Goal: Task Accomplishment & Management: Use online tool/utility

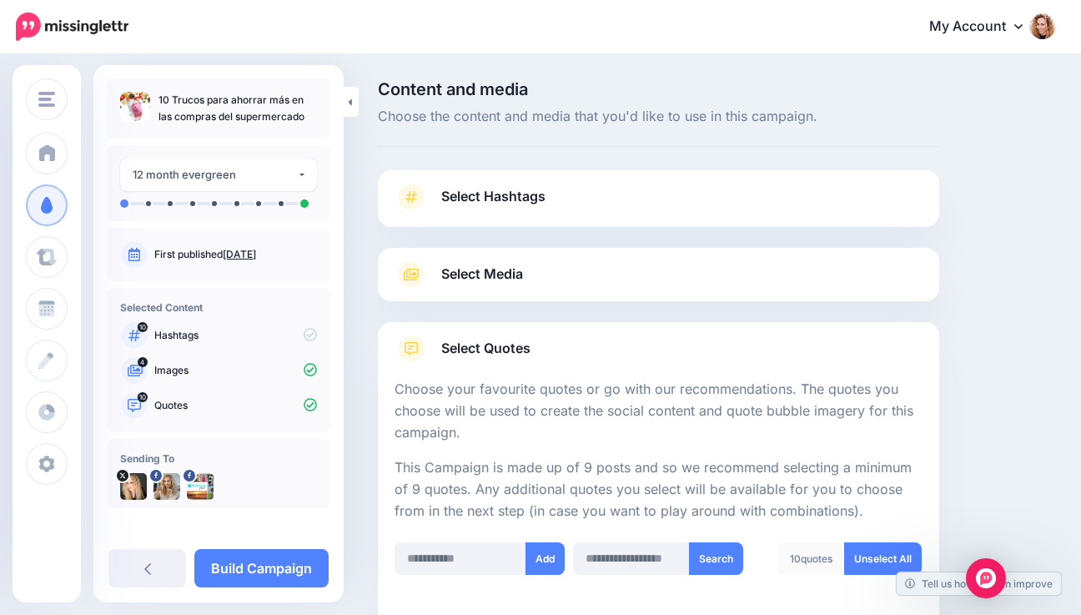
scroll to position [959, 0]
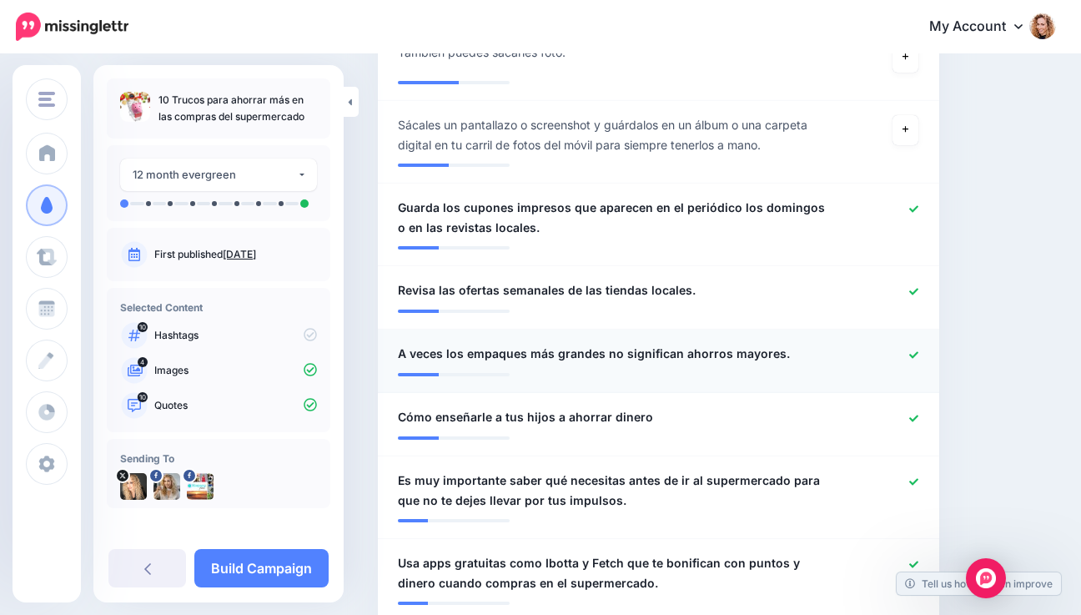
click at [918, 354] on icon at bounding box center [913, 354] width 9 height 7
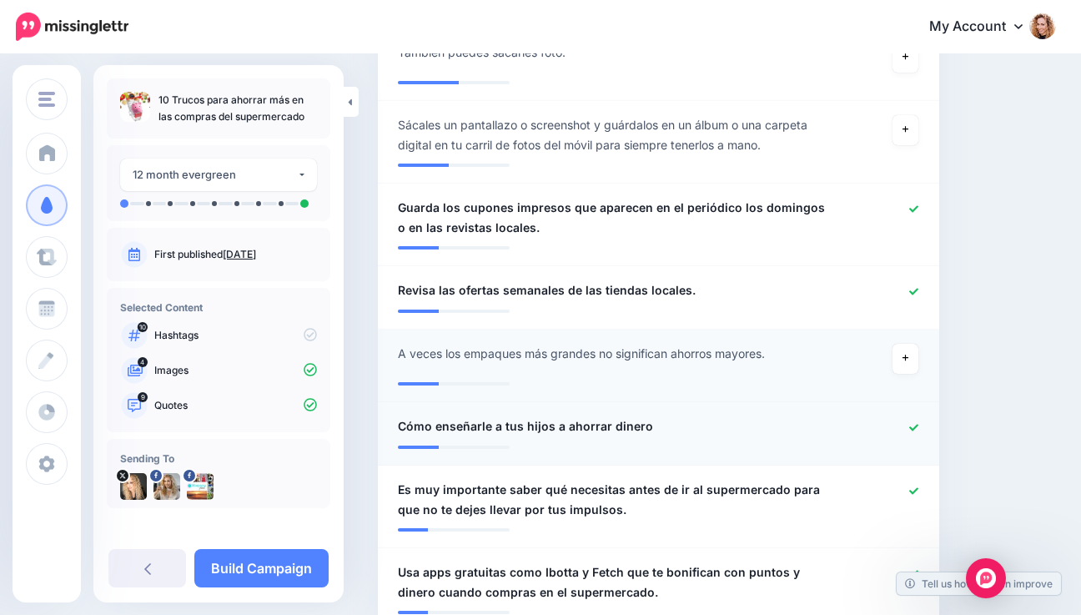
click at [923, 414] on li "**********" at bounding box center [658, 433] width 561 height 63
click at [918, 429] on icon at bounding box center [913, 427] width 9 height 9
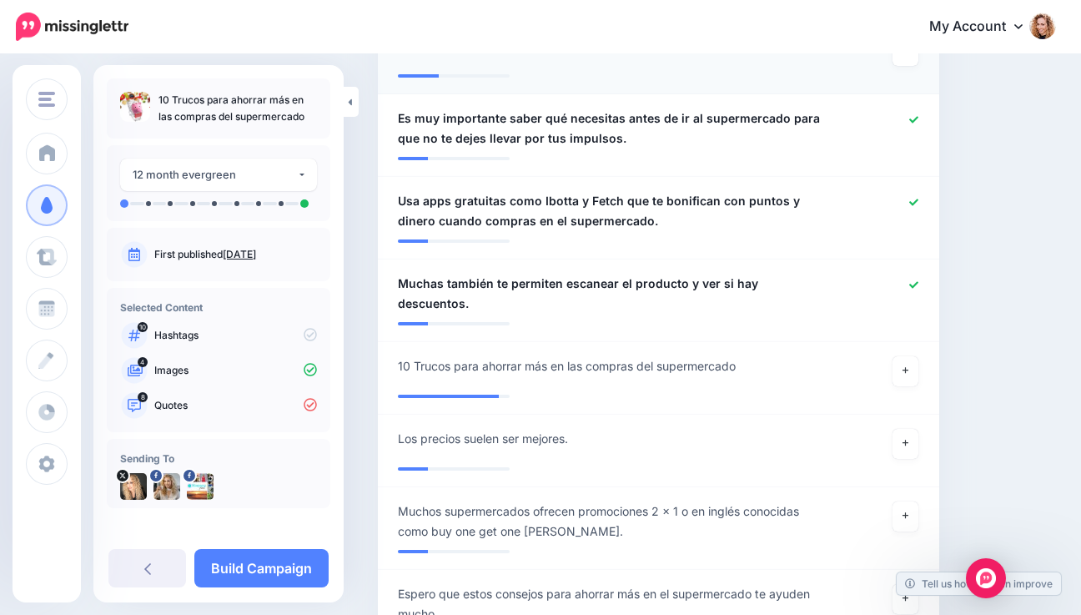
scroll to position [1347, 0]
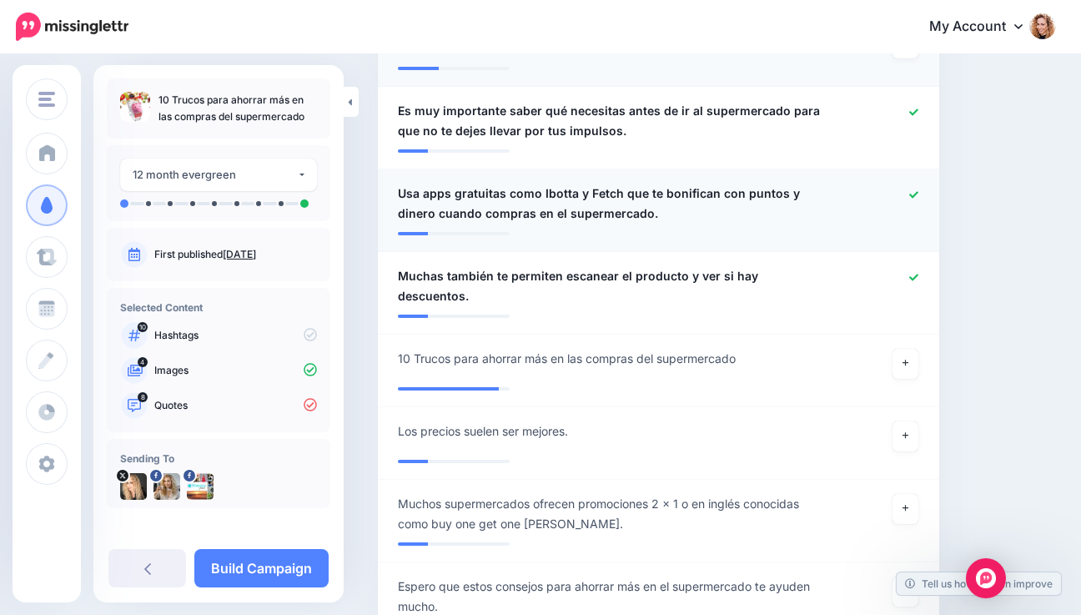
click at [918, 195] on icon at bounding box center [913, 194] width 9 height 7
click at [918, 273] on icon at bounding box center [913, 277] width 9 height 9
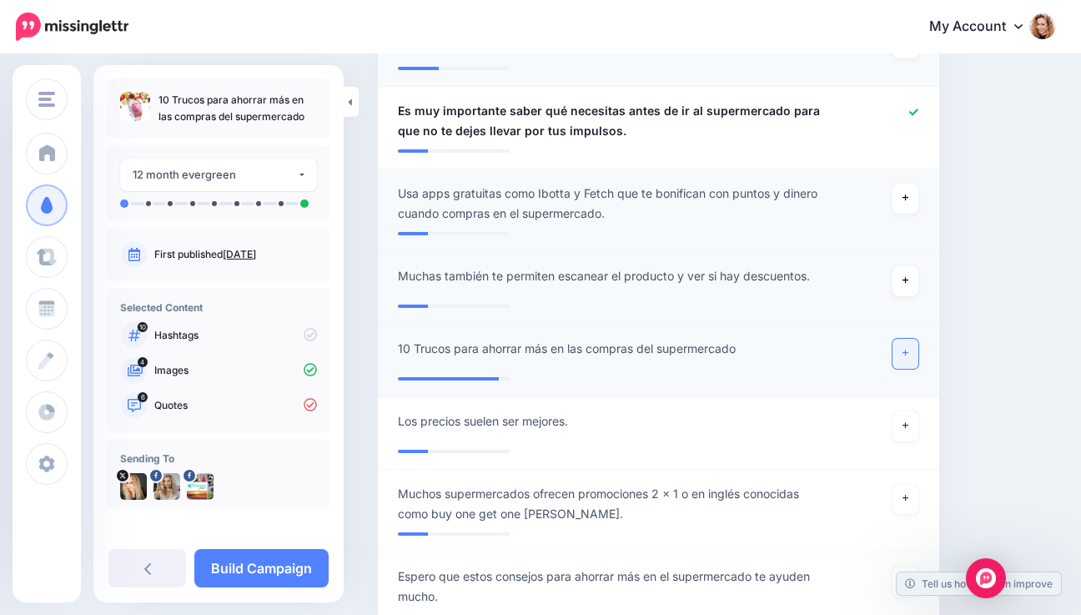
click at [909, 352] on icon at bounding box center [905, 353] width 7 height 9
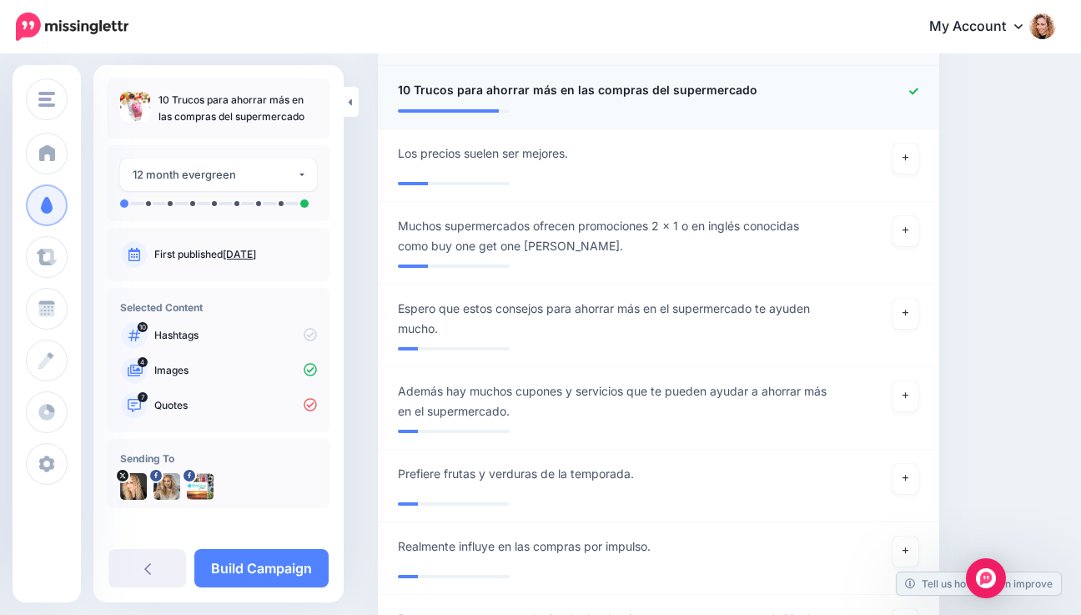
scroll to position [1610, 0]
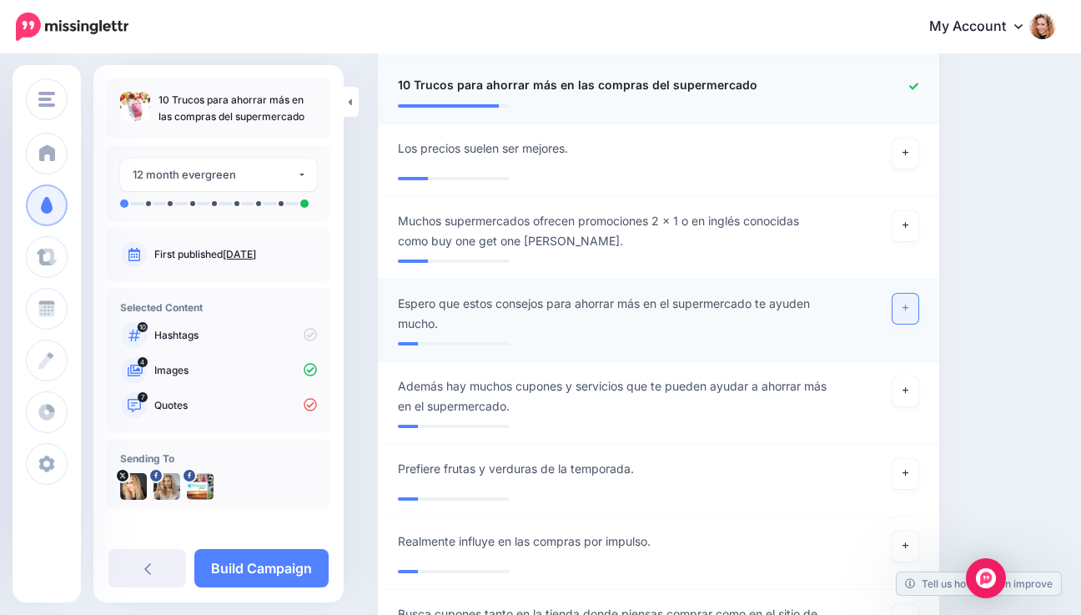
click at [909, 305] on icon at bounding box center [905, 308] width 7 height 9
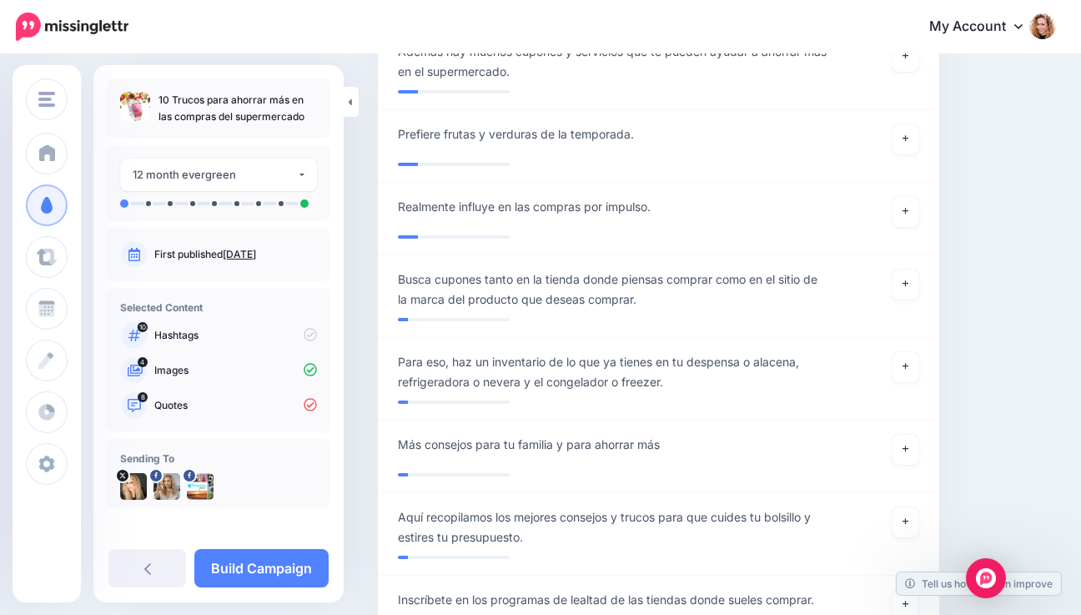
scroll to position [1952, 0]
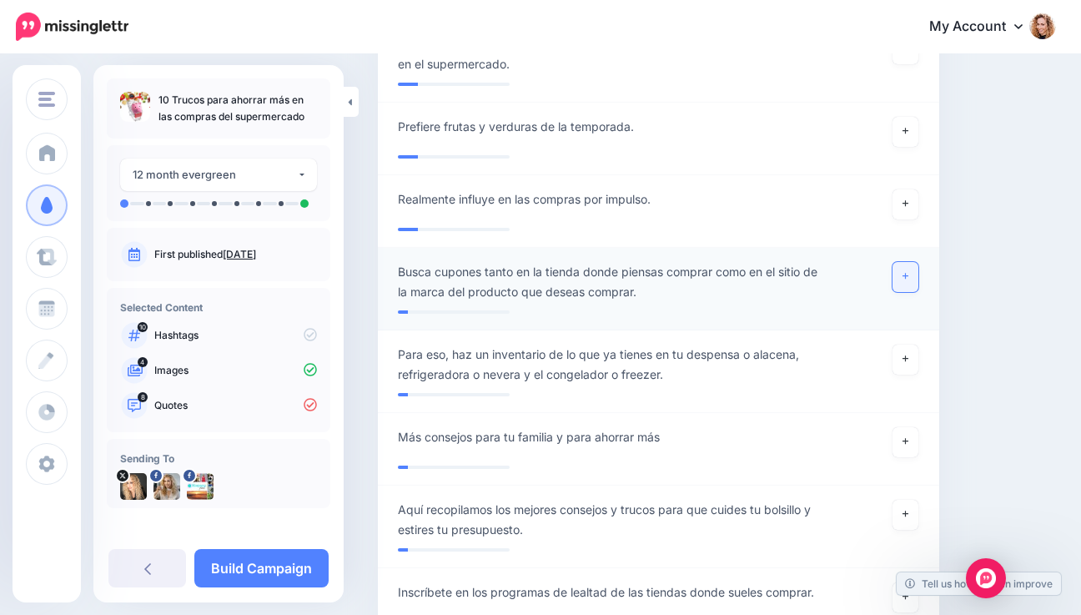
click at [909, 276] on icon at bounding box center [905, 276] width 7 height 7
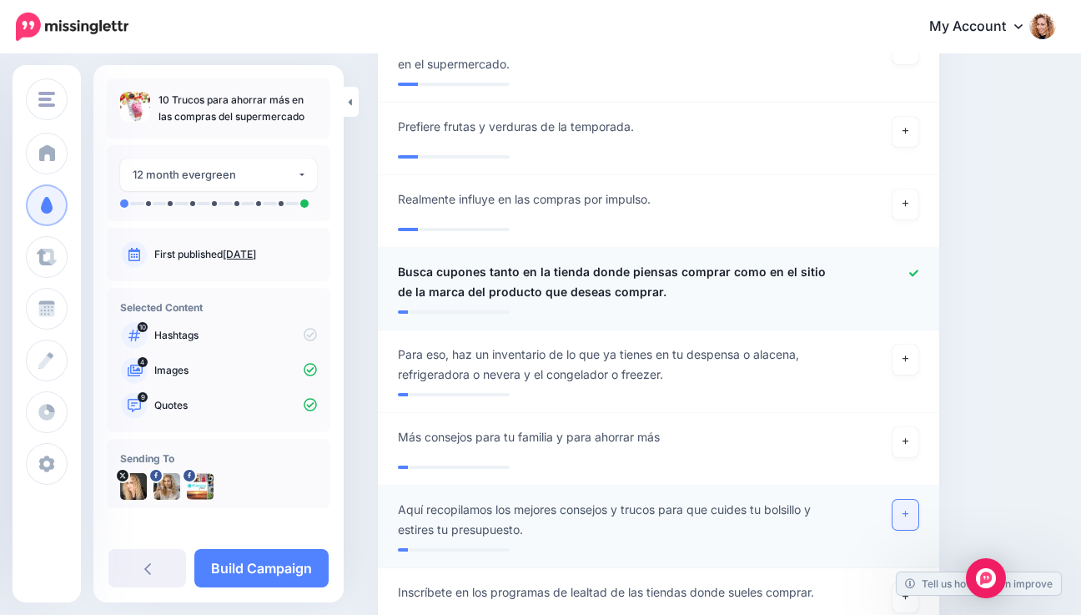
click at [909, 516] on icon at bounding box center [905, 513] width 7 height 9
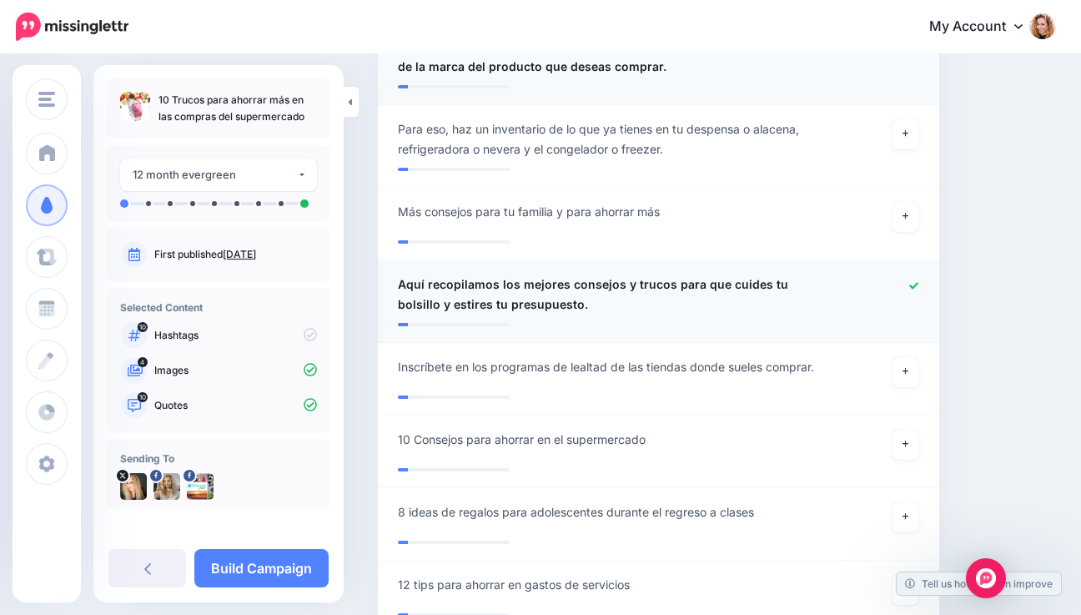
scroll to position [2222, 0]
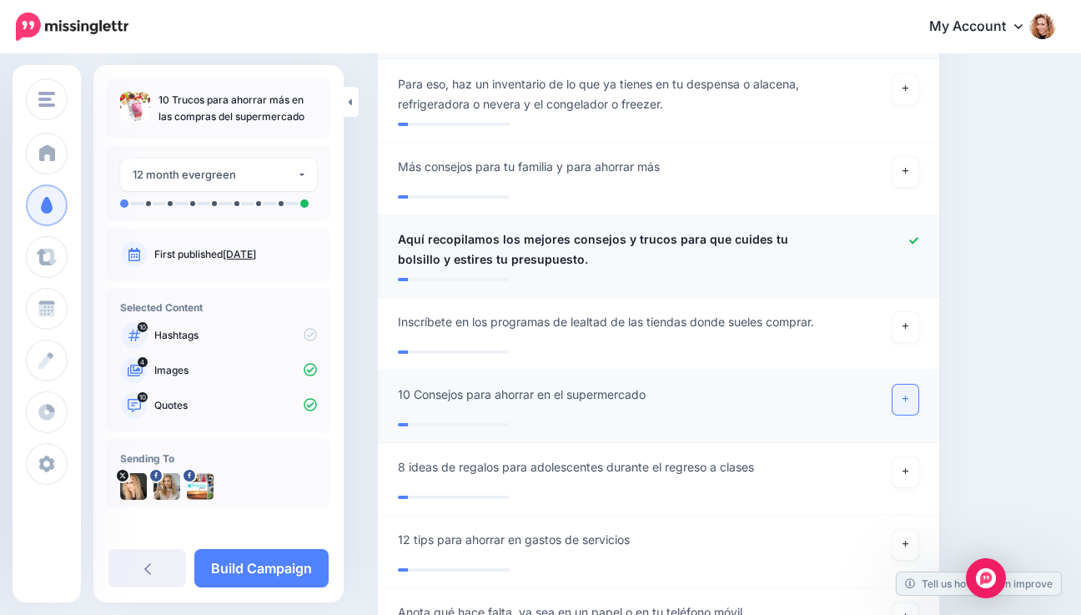
click at [909, 399] on icon at bounding box center [905, 399] width 7 height 7
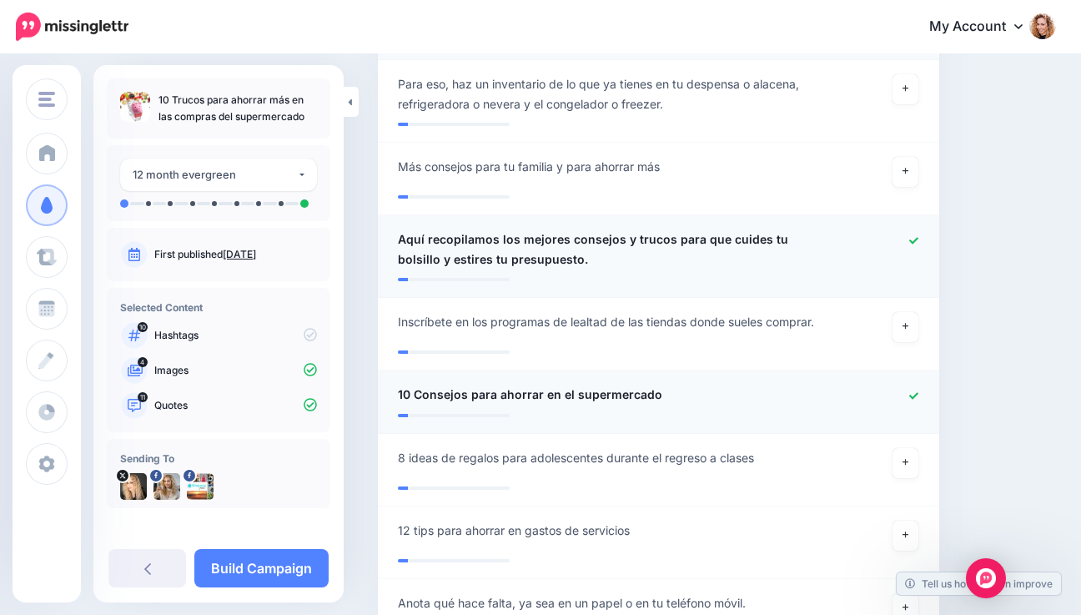
scroll to position [6, 0]
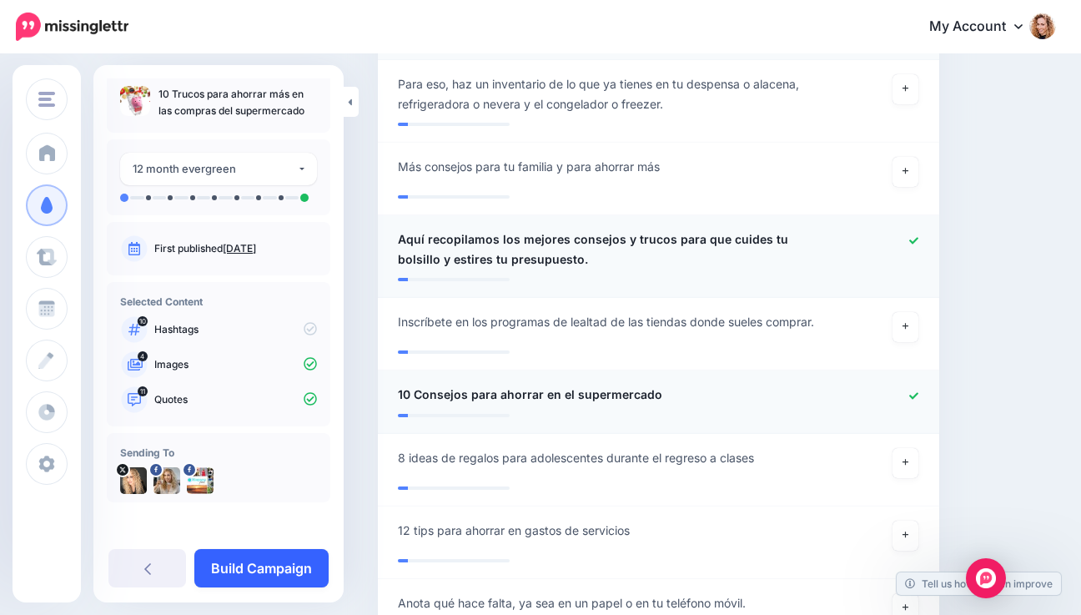
click at [277, 559] on link "Build Campaign" at bounding box center [261, 568] width 134 height 38
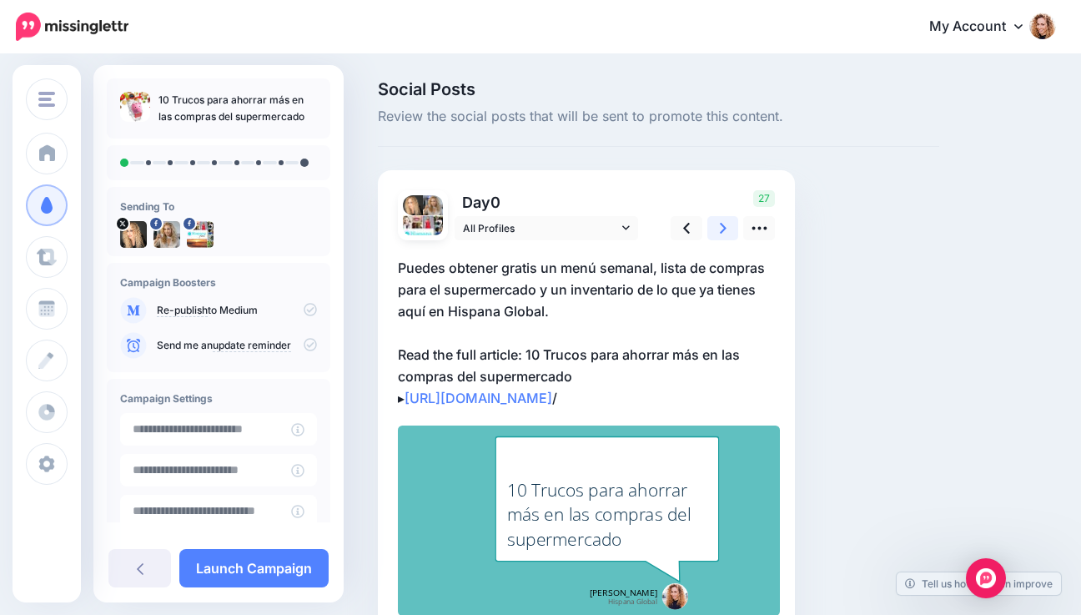
click at [720, 225] on icon at bounding box center [723, 228] width 7 height 18
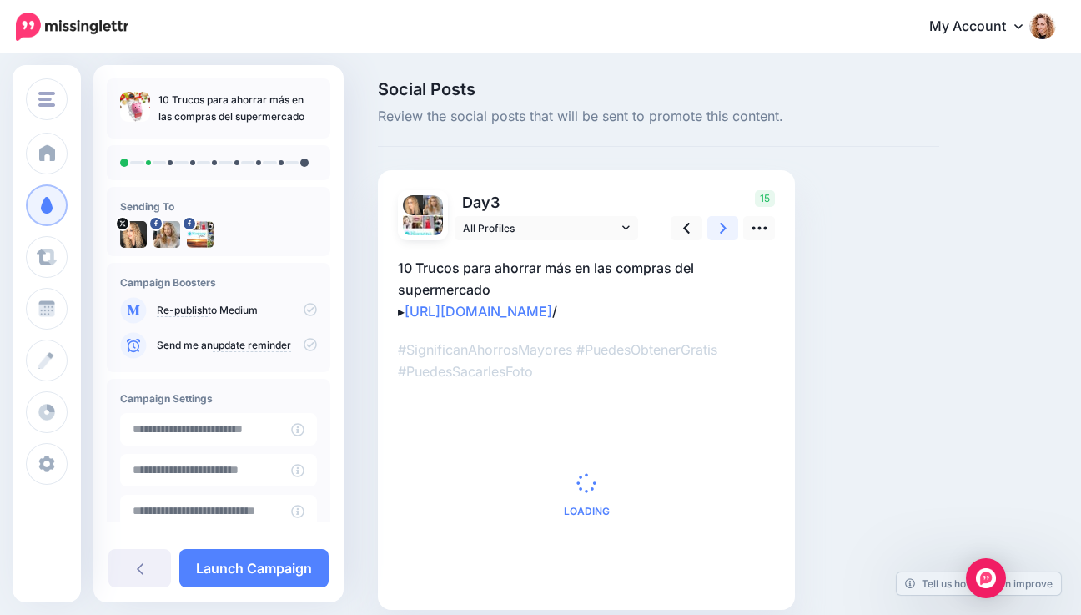
click at [720, 225] on icon at bounding box center [723, 228] width 7 height 18
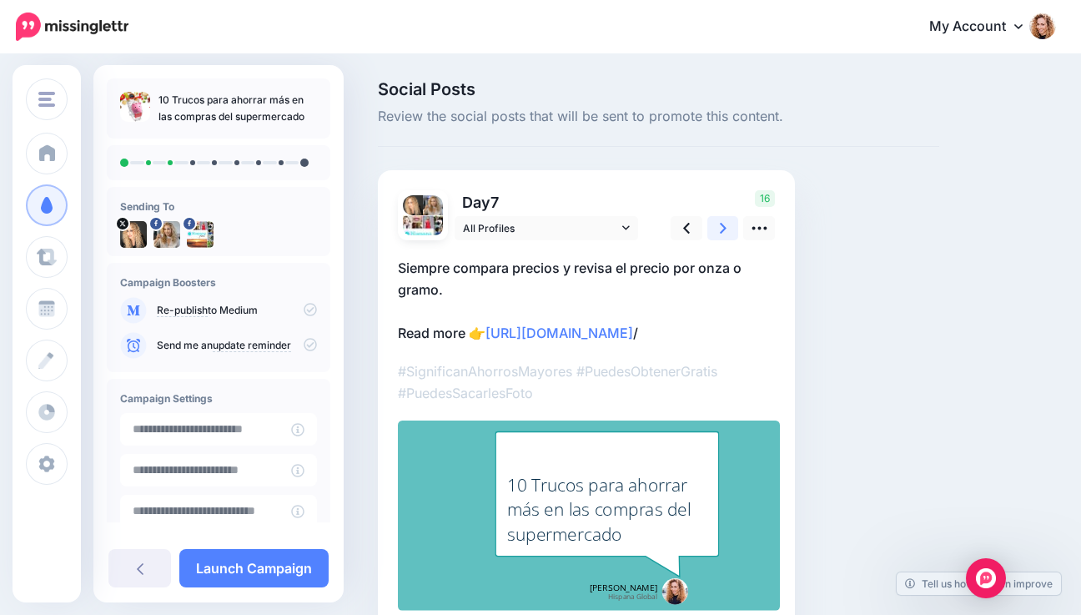
click at [720, 225] on icon at bounding box center [723, 228] width 7 height 18
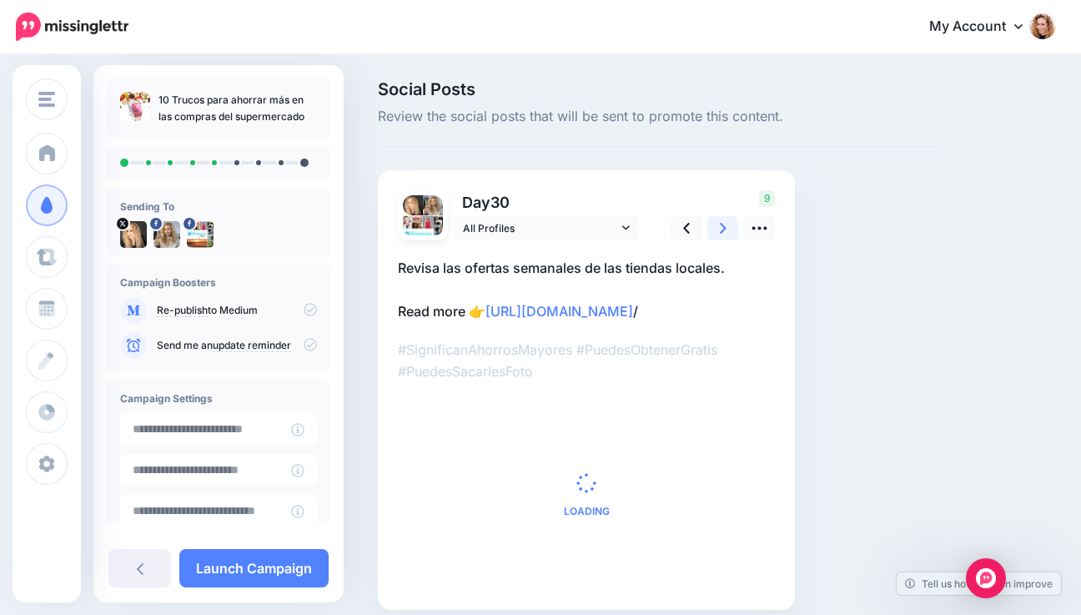
click at [720, 225] on icon at bounding box center [723, 228] width 7 height 18
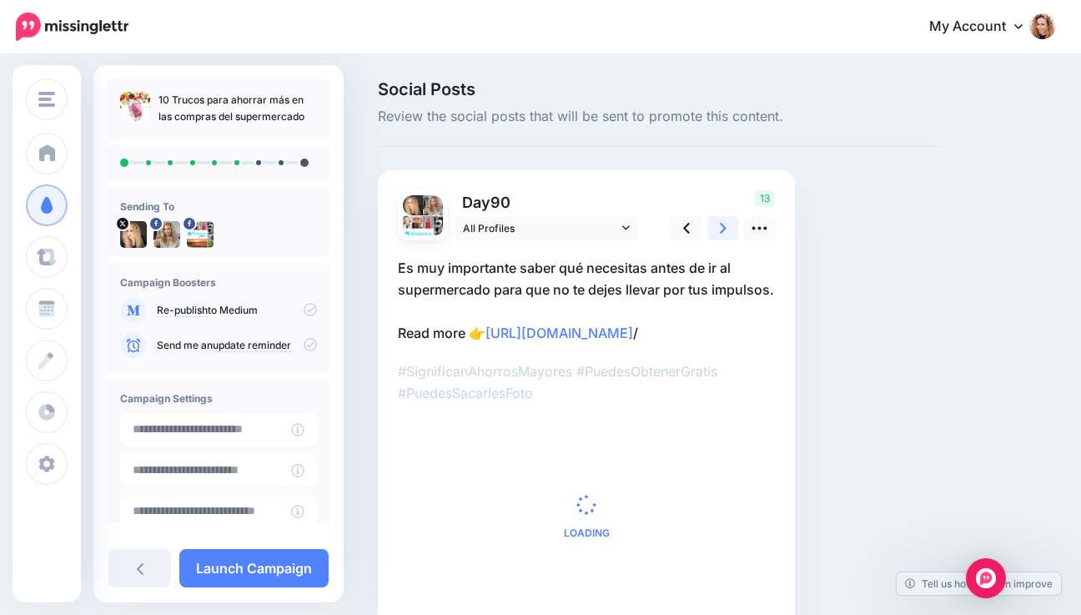
click at [720, 225] on icon at bounding box center [723, 228] width 7 height 18
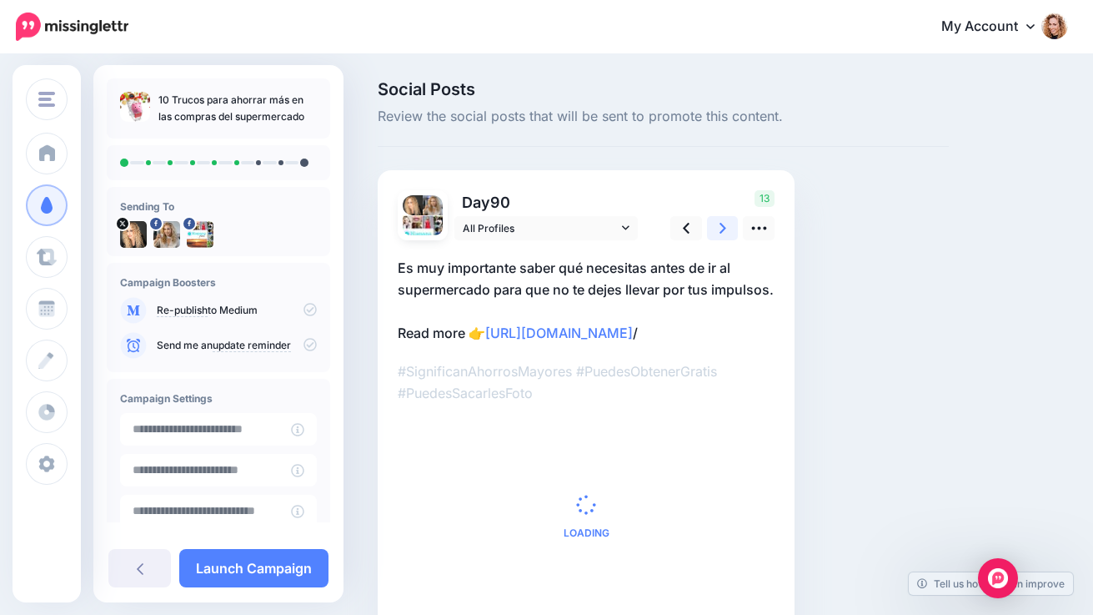
click at [720, 225] on icon at bounding box center [723, 228] width 7 height 18
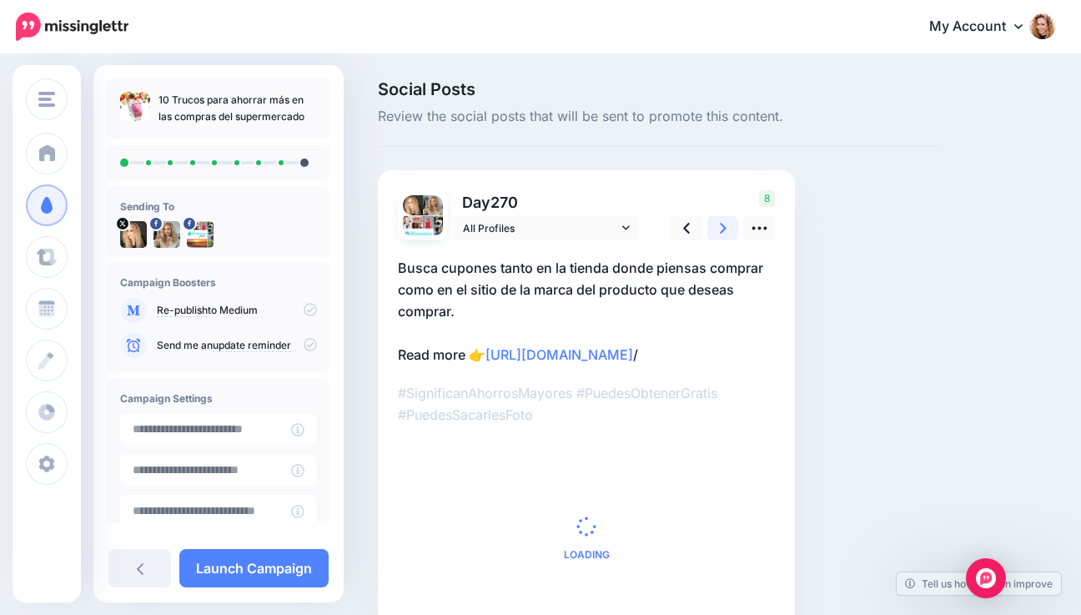
click at [720, 225] on icon at bounding box center [723, 228] width 7 height 18
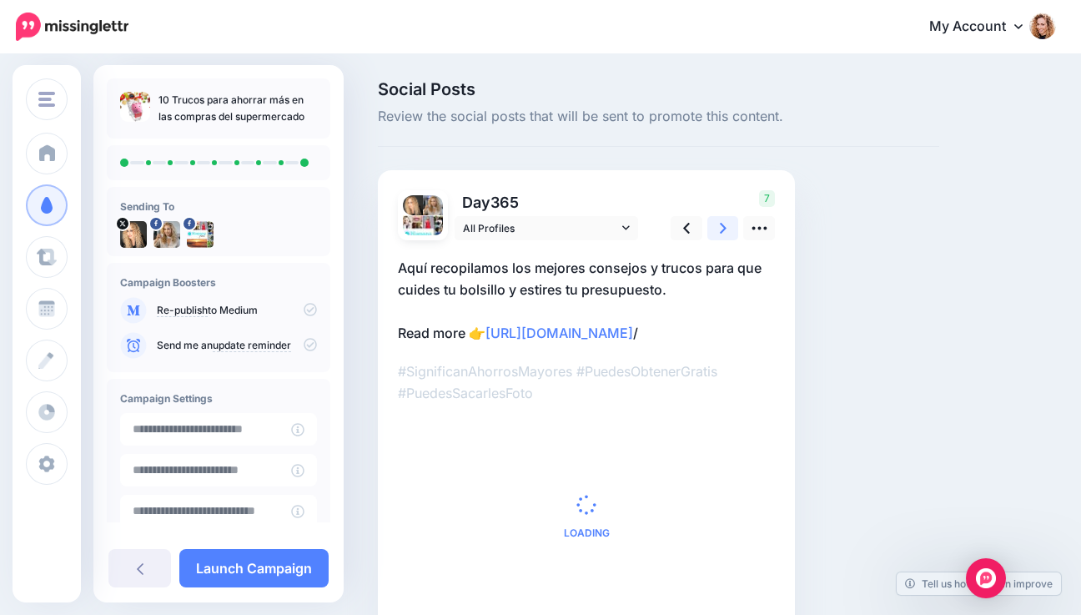
click at [720, 225] on icon at bounding box center [723, 228] width 7 height 18
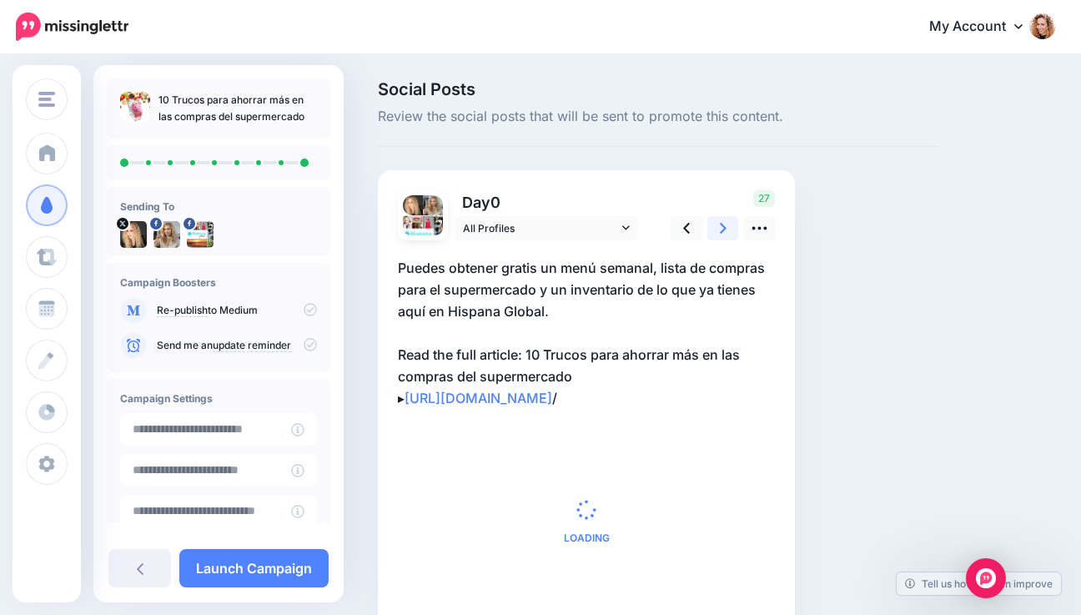
click at [720, 225] on icon at bounding box center [723, 228] width 7 height 18
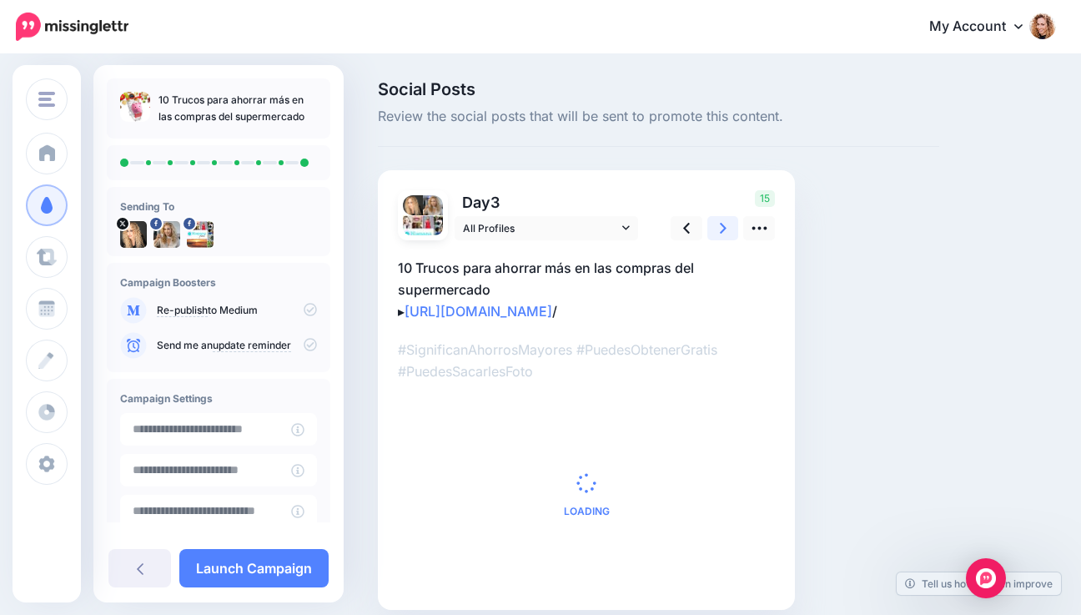
click at [720, 225] on icon at bounding box center [723, 228] width 7 height 18
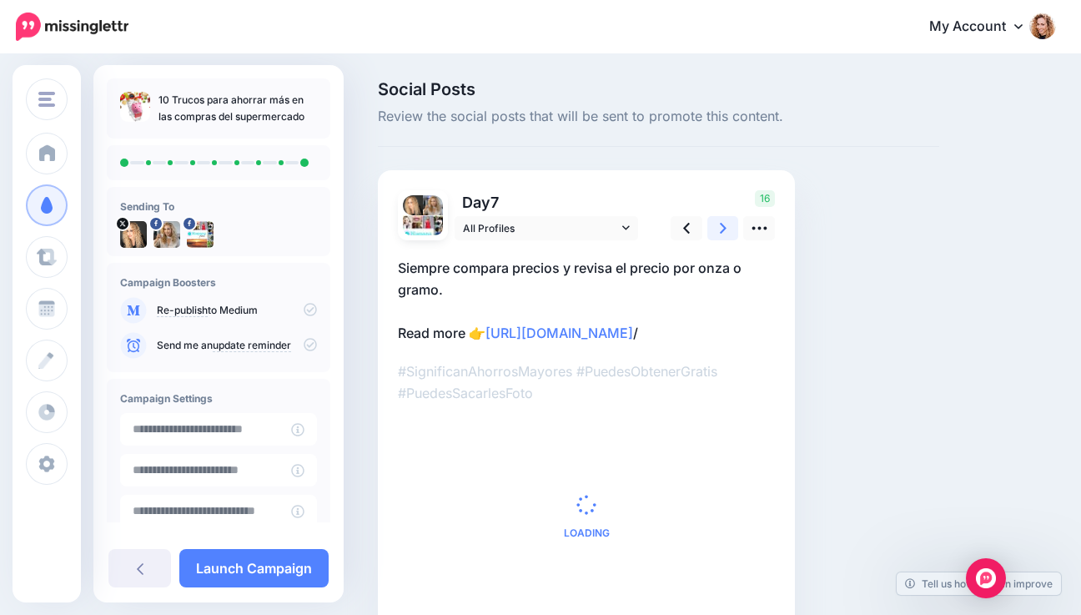
click at [720, 225] on icon at bounding box center [723, 228] width 7 height 18
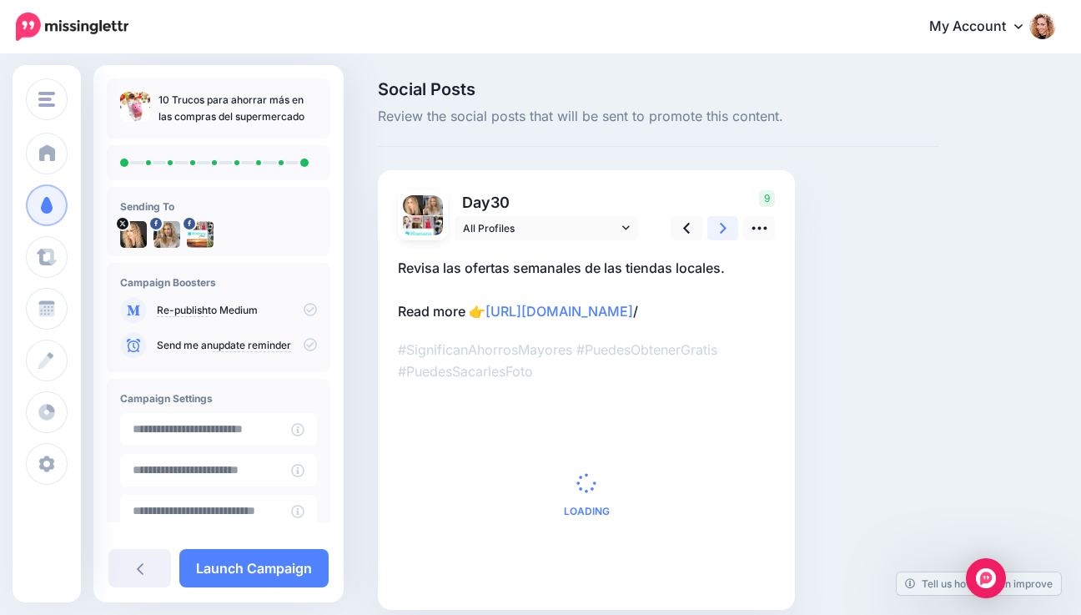
click at [720, 225] on icon at bounding box center [723, 228] width 7 height 18
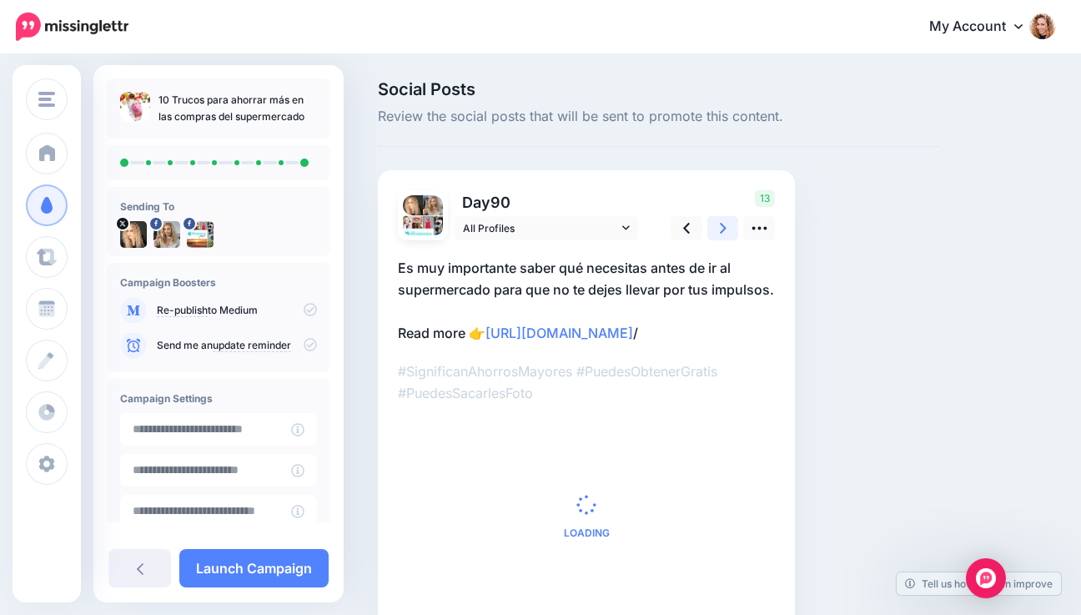
click at [720, 225] on icon at bounding box center [723, 228] width 7 height 18
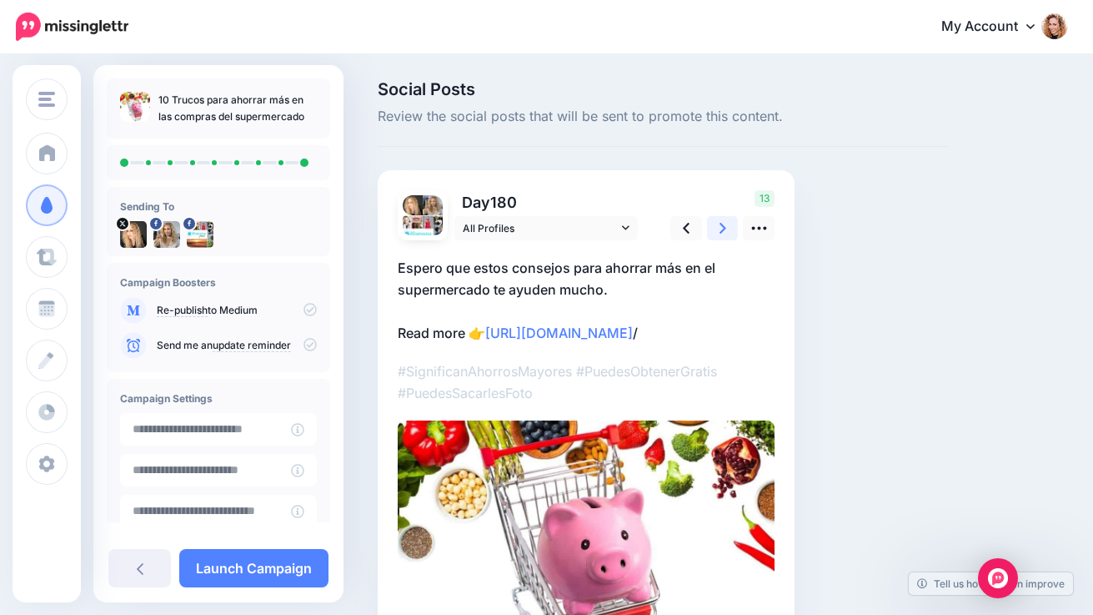
click at [720, 225] on icon at bounding box center [723, 228] width 7 height 18
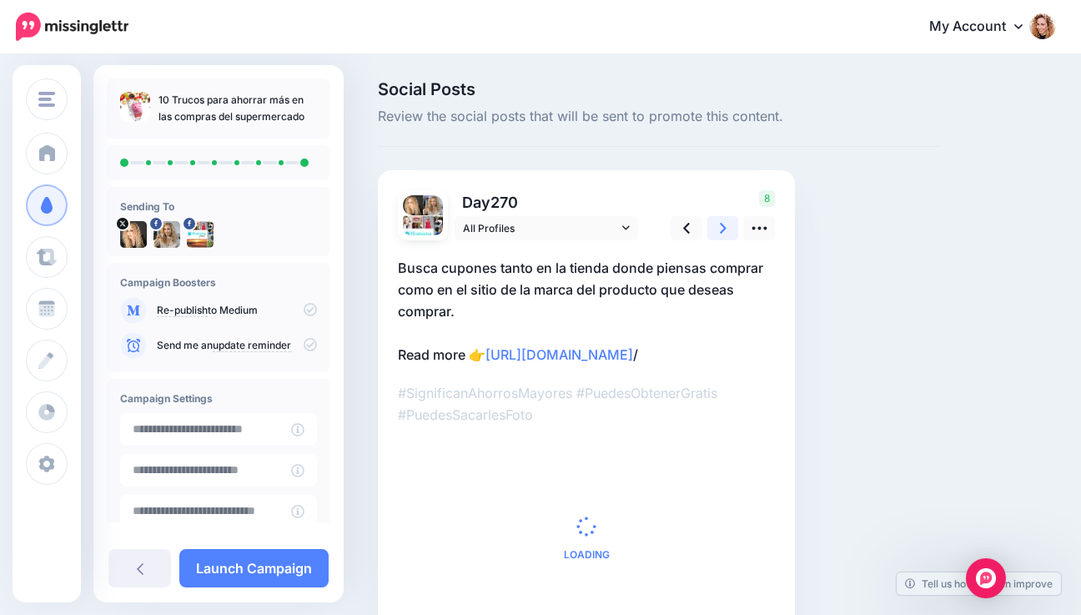
click at [720, 225] on icon at bounding box center [723, 228] width 7 height 18
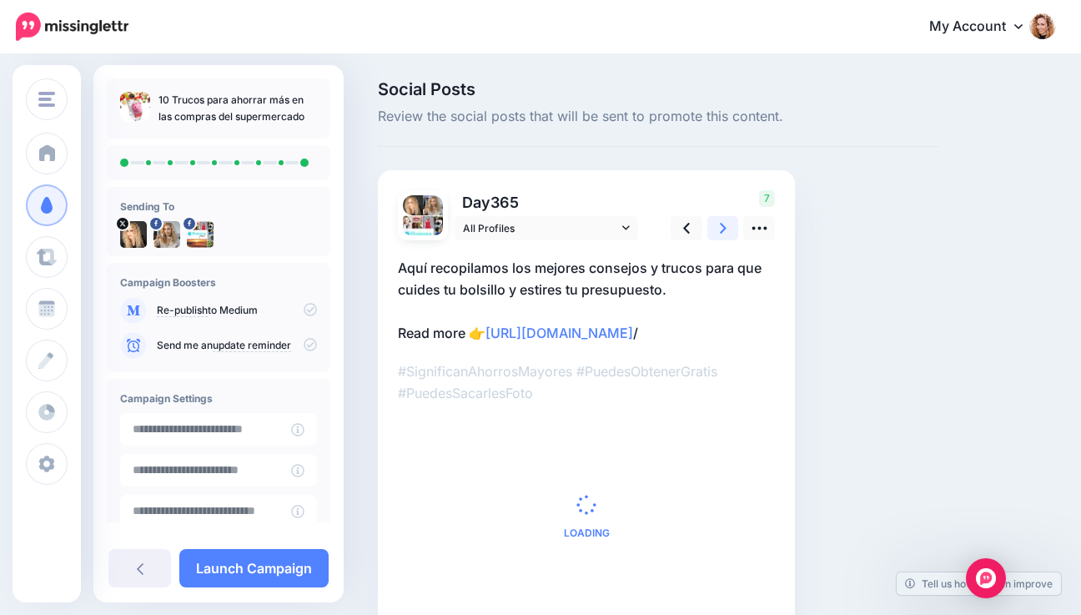
click at [720, 225] on icon at bounding box center [723, 228] width 7 height 18
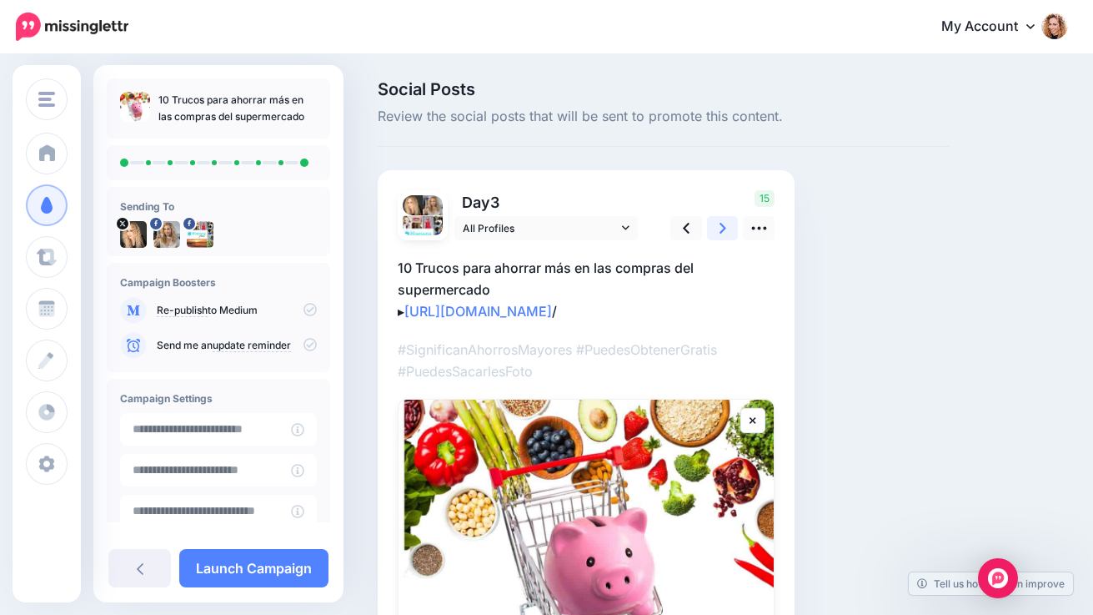
click at [720, 225] on icon at bounding box center [723, 228] width 7 height 18
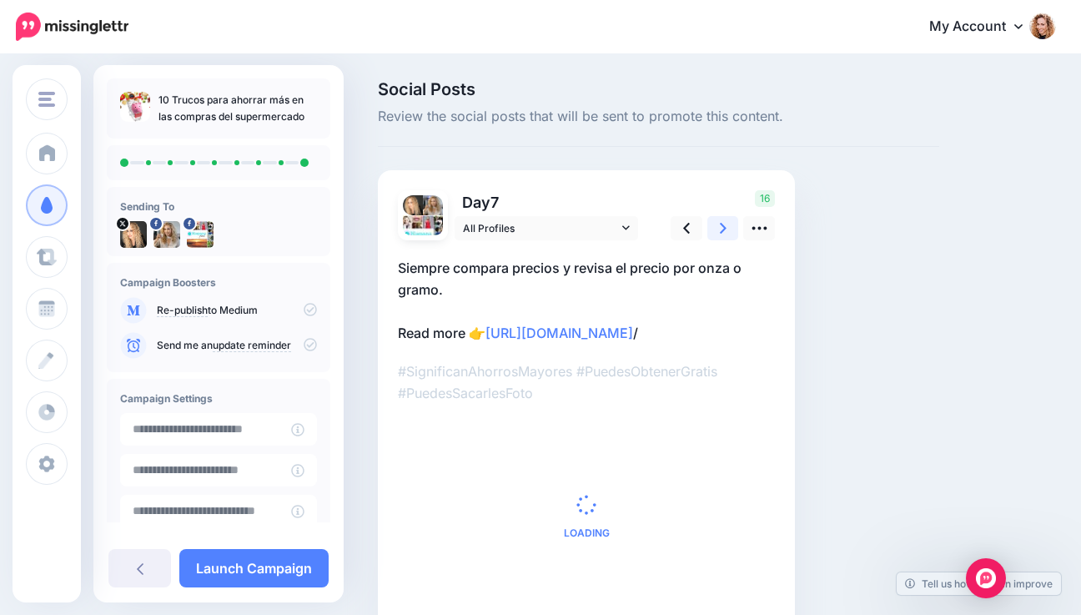
click at [720, 225] on icon at bounding box center [723, 228] width 7 height 18
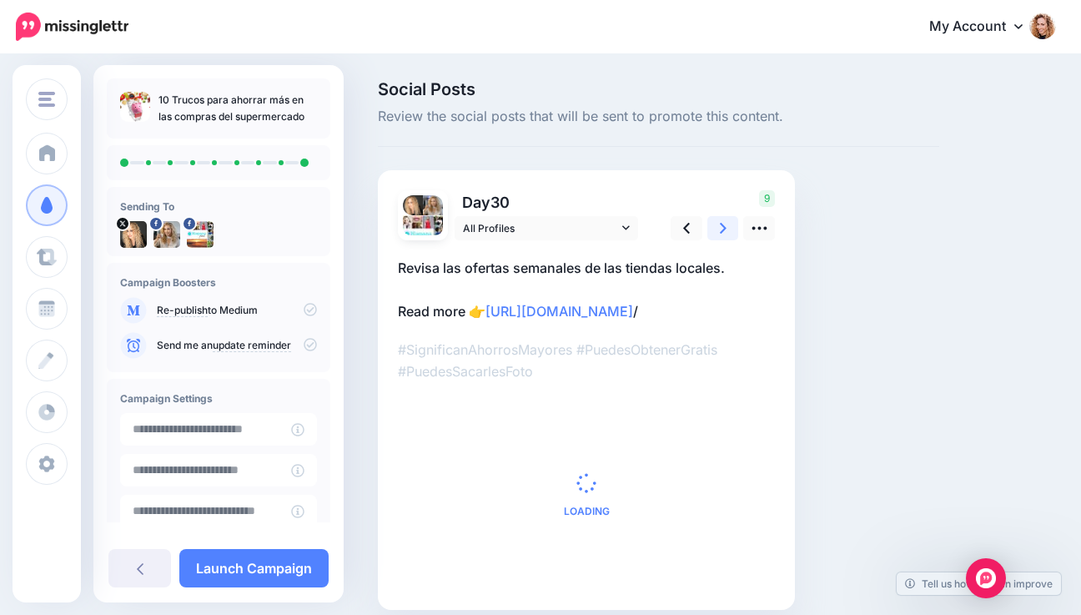
click at [720, 225] on icon at bounding box center [723, 228] width 7 height 18
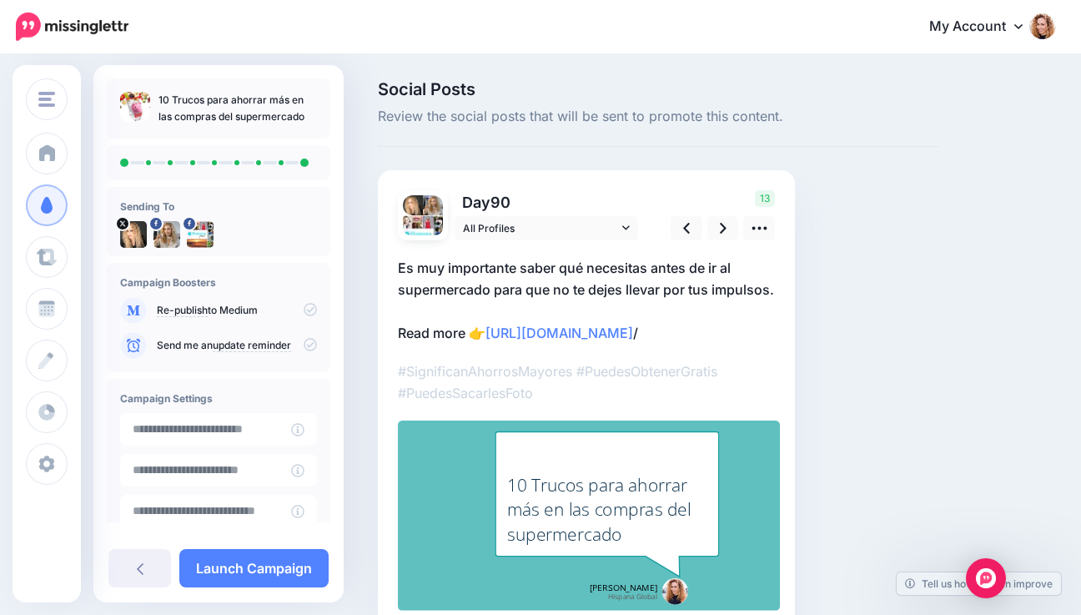
click at [464, 344] on p "Es muy importante saber qué necesitas antes de ir al supermercado para que no t…" at bounding box center [586, 300] width 377 height 87
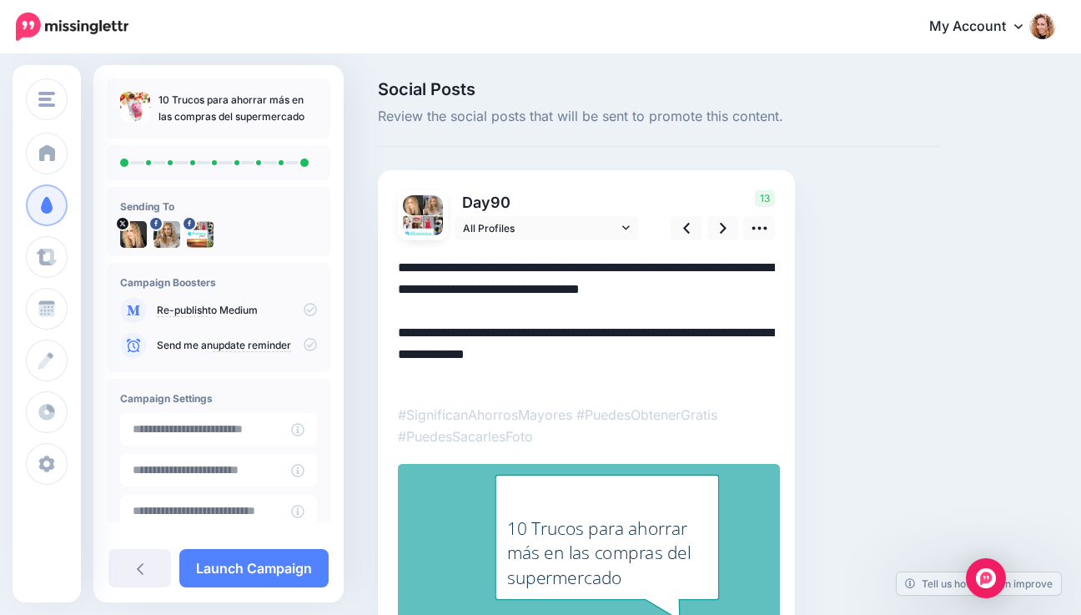
drag, startPoint x: 468, startPoint y: 354, endPoint x: 389, endPoint y: 353, distance: 78.4
click at [389, 353] on div "Day 90 All Profiles" at bounding box center [586, 422] width 417 height 504
click at [681, 231] on link at bounding box center [686, 228] width 32 height 24
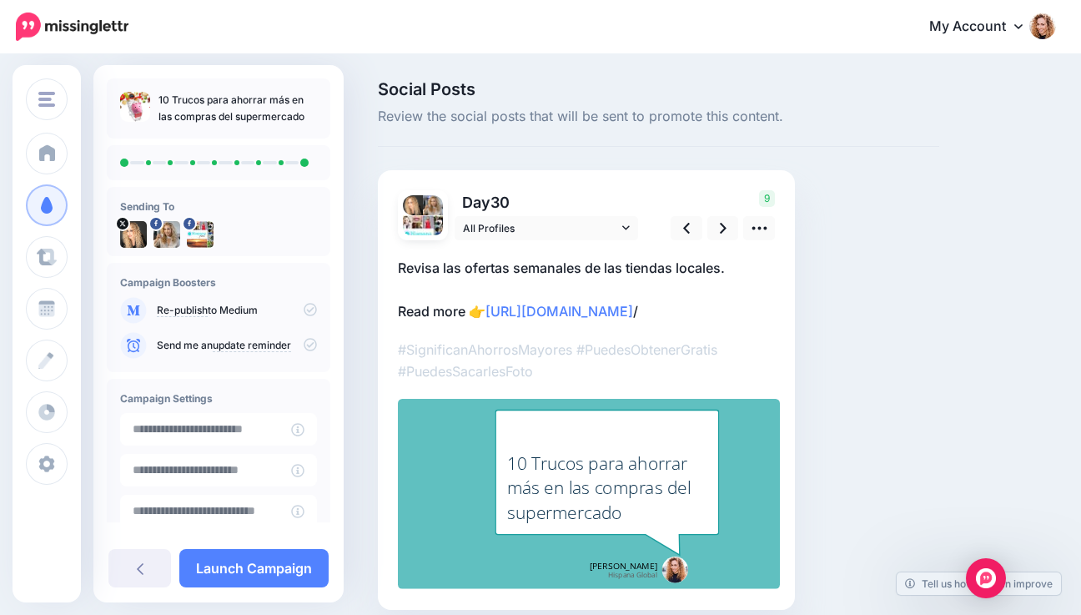
click at [455, 311] on p "Revisa las ofertas semanales de las tiendas locales. Read more 👉 https://hispan…" at bounding box center [586, 289] width 377 height 65
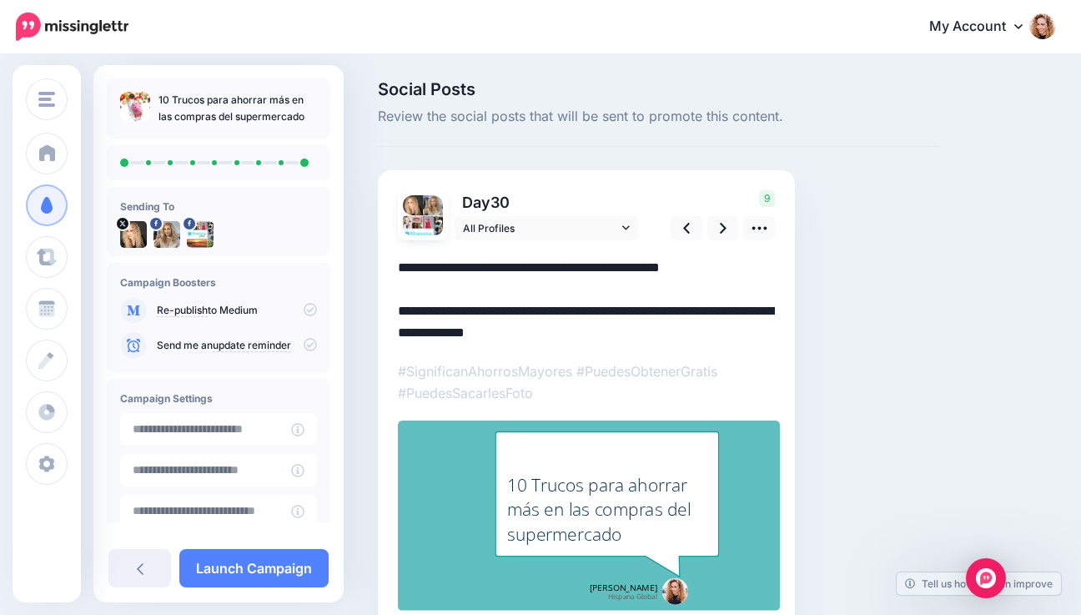
drag, startPoint x: 466, startPoint y: 311, endPoint x: 391, endPoint y: 311, distance: 75.0
click at [391, 311] on div "Day 30 All Profiles" at bounding box center [586, 400] width 417 height 461
click at [683, 229] on icon at bounding box center [686, 228] width 7 height 18
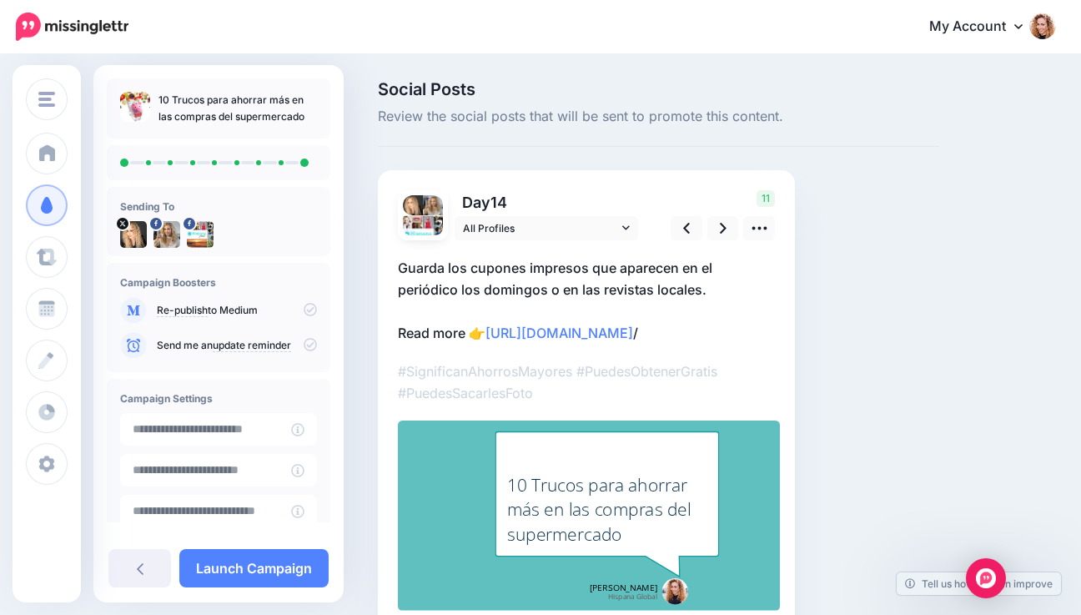
click at [464, 328] on p "Guarda los cupones impresos que aparecen en el periódico los domingos o en las …" at bounding box center [586, 300] width 377 height 87
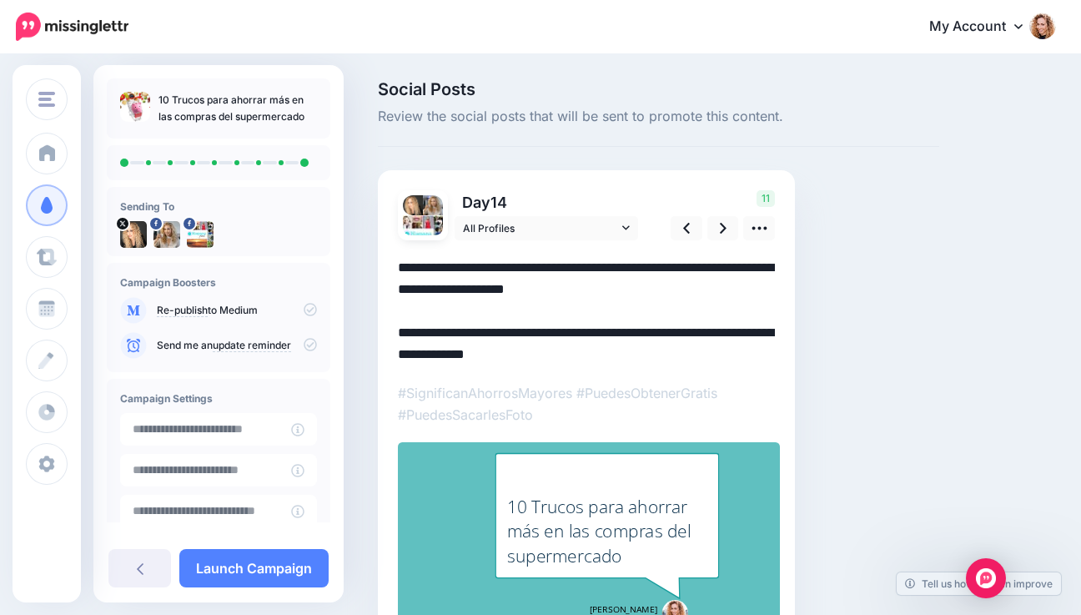
drag, startPoint x: 464, startPoint y: 331, endPoint x: 358, endPoint y: 330, distance: 105.9
click at [358, 330] on div "Social Posts Review the social posts that will be sent to promote this content.…" at bounding box center [540, 392] width 1081 height 672
click at [681, 224] on link at bounding box center [686, 228] width 32 height 24
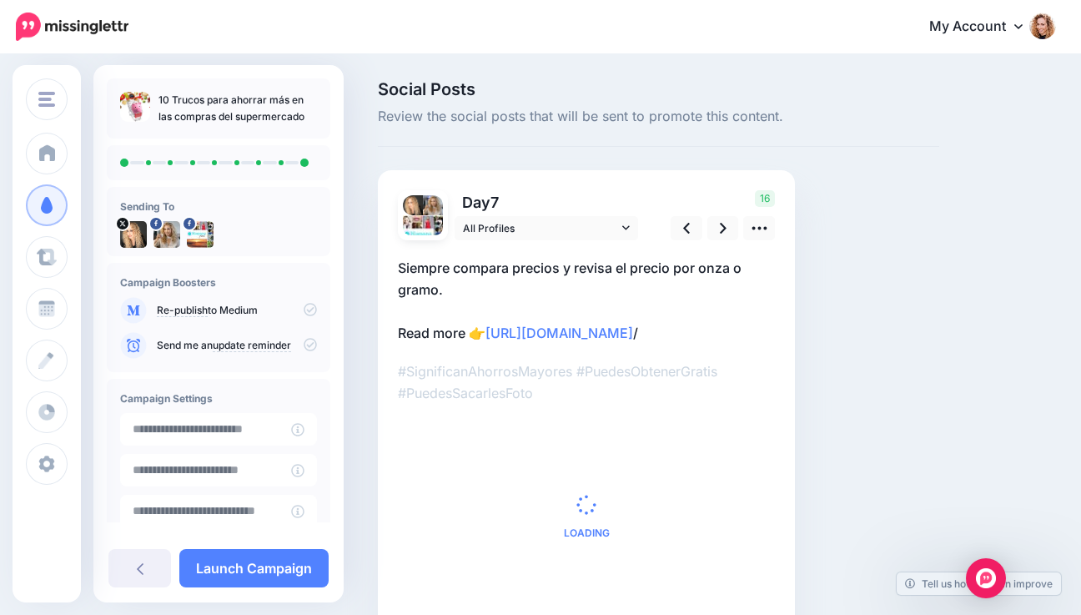
click at [462, 329] on p "Siempre compara precios y revisa el precio por onza o gramo. Read more 👉 https:…" at bounding box center [586, 300] width 377 height 87
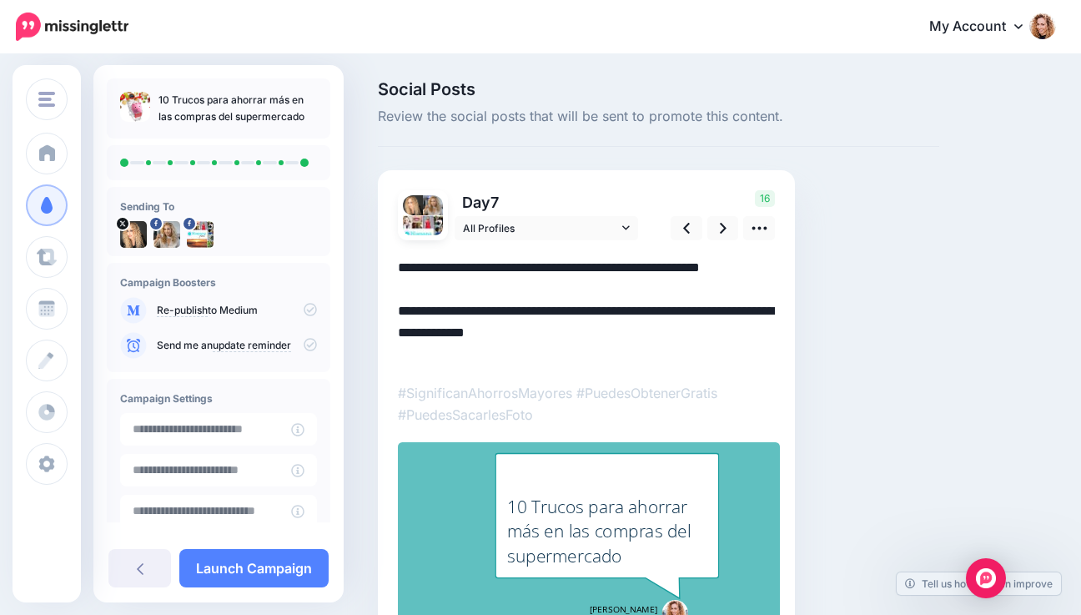
drag, startPoint x: 469, startPoint y: 331, endPoint x: 349, endPoint y: 337, distance: 119.4
click at [349, 337] on div "Social Posts Review the social posts that will be sent to promote this content.…" at bounding box center [540, 392] width 1081 height 672
click at [689, 227] on icon at bounding box center [686, 228] width 7 height 18
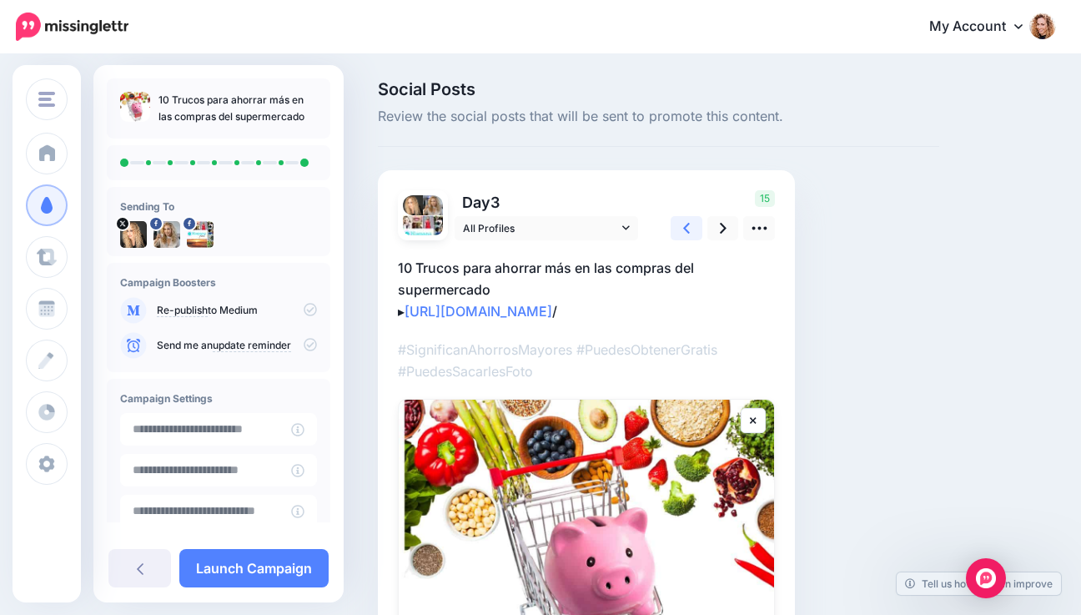
click at [689, 227] on icon at bounding box center [686, 228] width 7 height 18
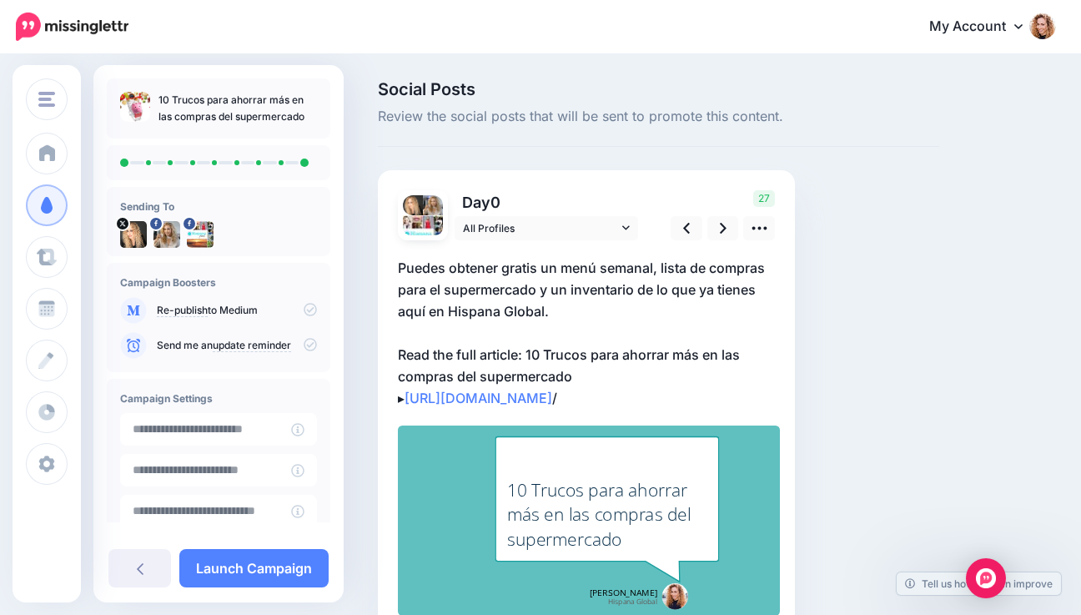
click at [404, 346] on p "Puedes obtener gratis un menú semanal, lista de compras para el supermercado y …" at bounding box center [586, 333] width 377 height 152
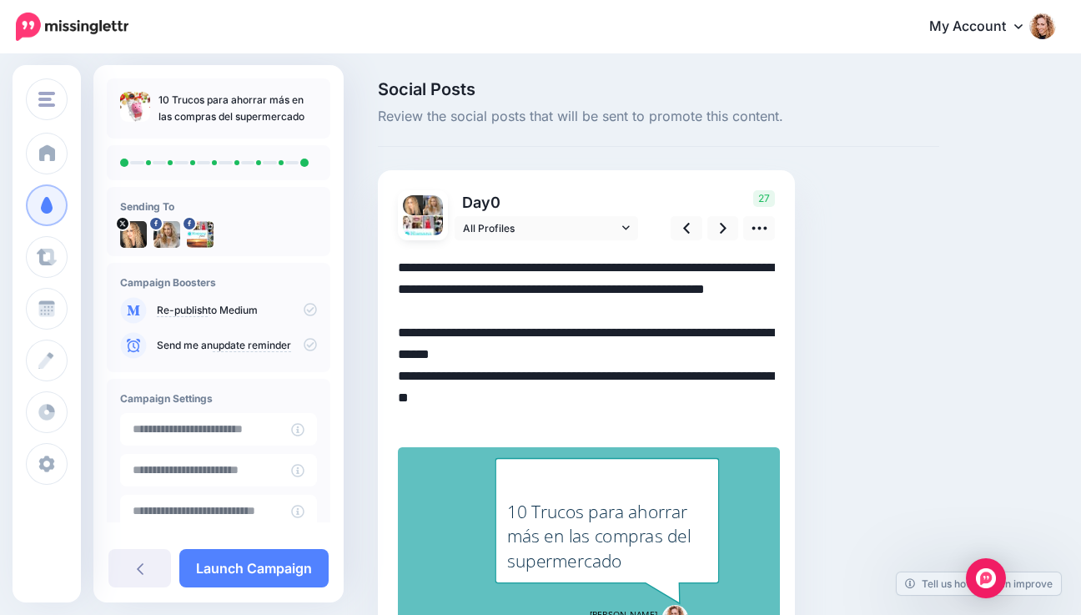
drag, startPoint x: 398, startPoint y: 351, endPoint x: 524, endPoint y: 356, distance: 126.8
click at [524, 356] on textarea "**********" at bounding box center [586, 343] width 377 height 173
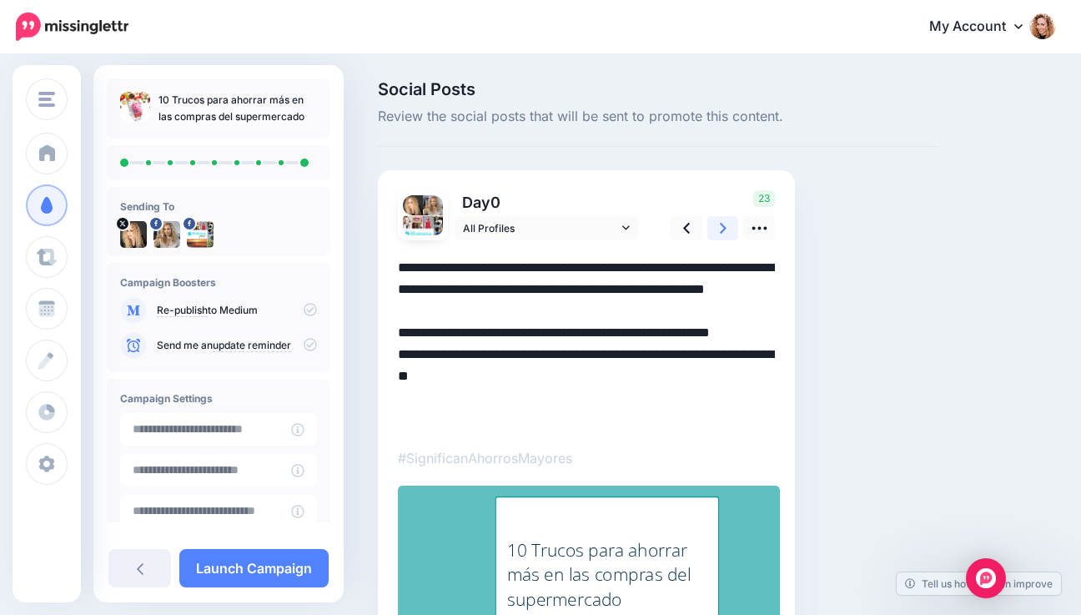
click at [718, 229] on link at bounding box center [723, 228] width 32 height 24
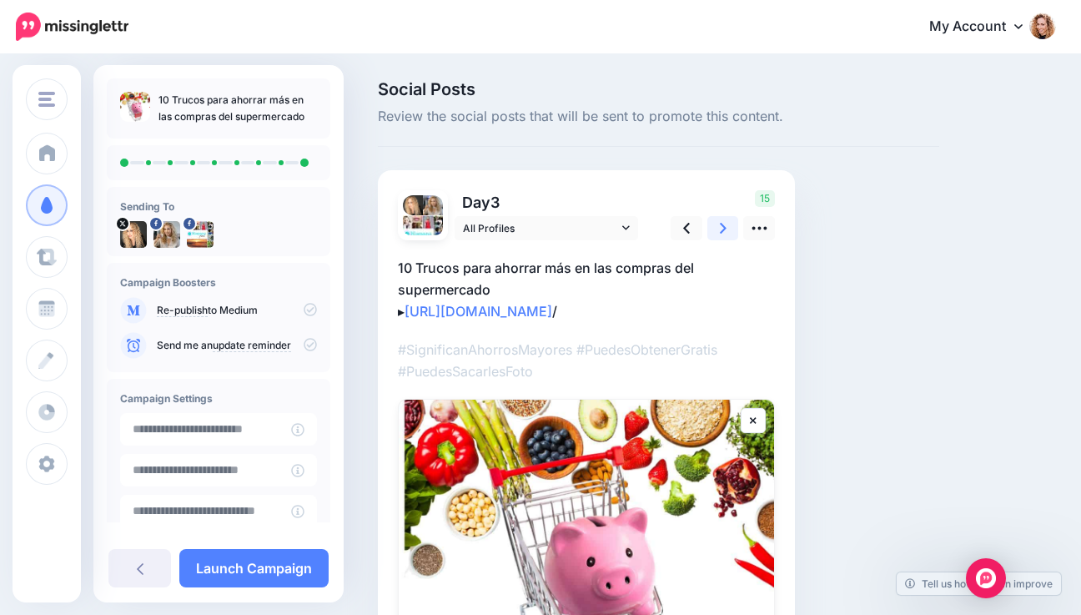
click at [718, 229] on link at bounding box center [723, 228] width 32 height 24
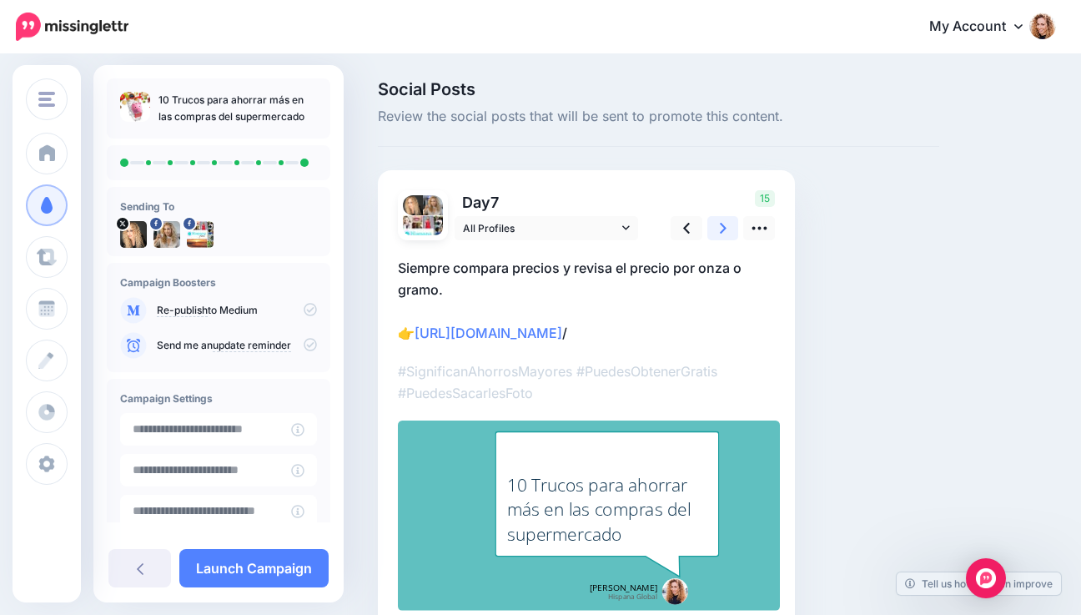
click at [718, 229] on link at bounding box center [723, 228] width 32 height 24
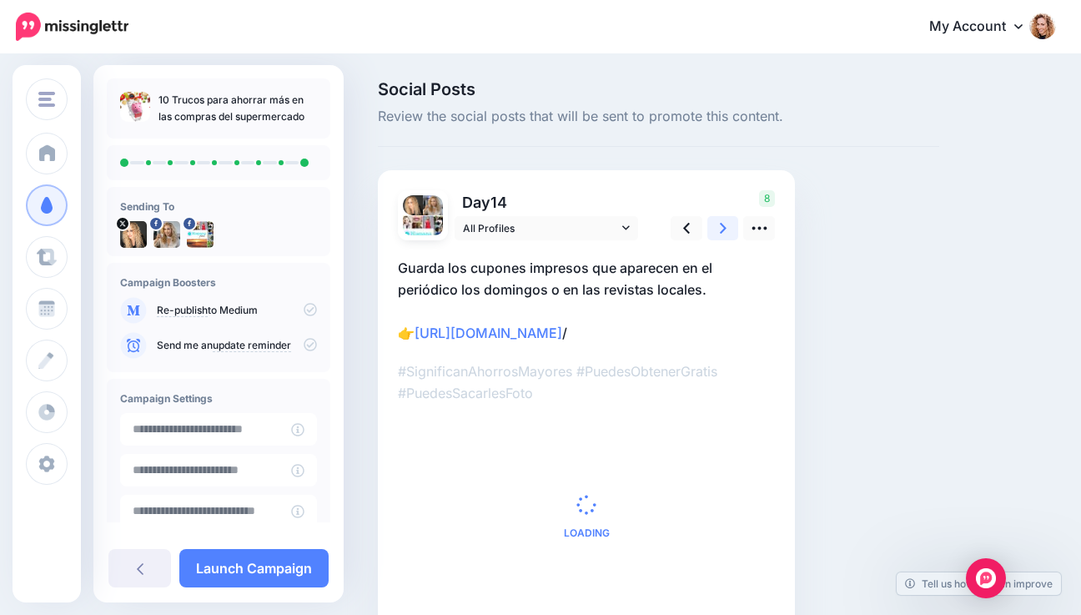
click at [718, 229] on link at bounding box center [723, 228] width 32 height 24
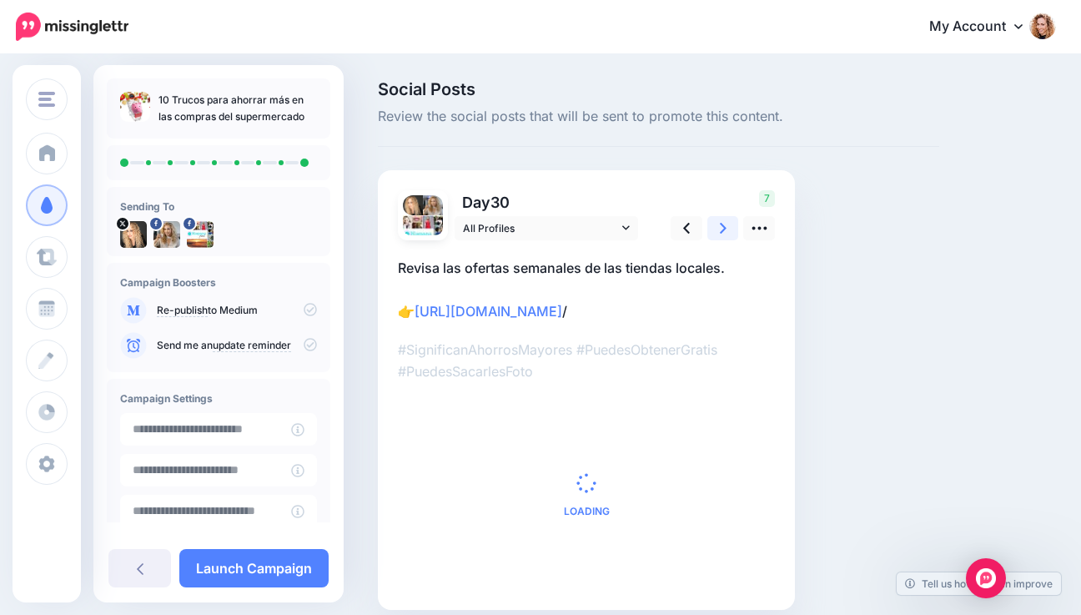
click at [718, 229] on link at bounding box center [723, 228] width 32 height 24
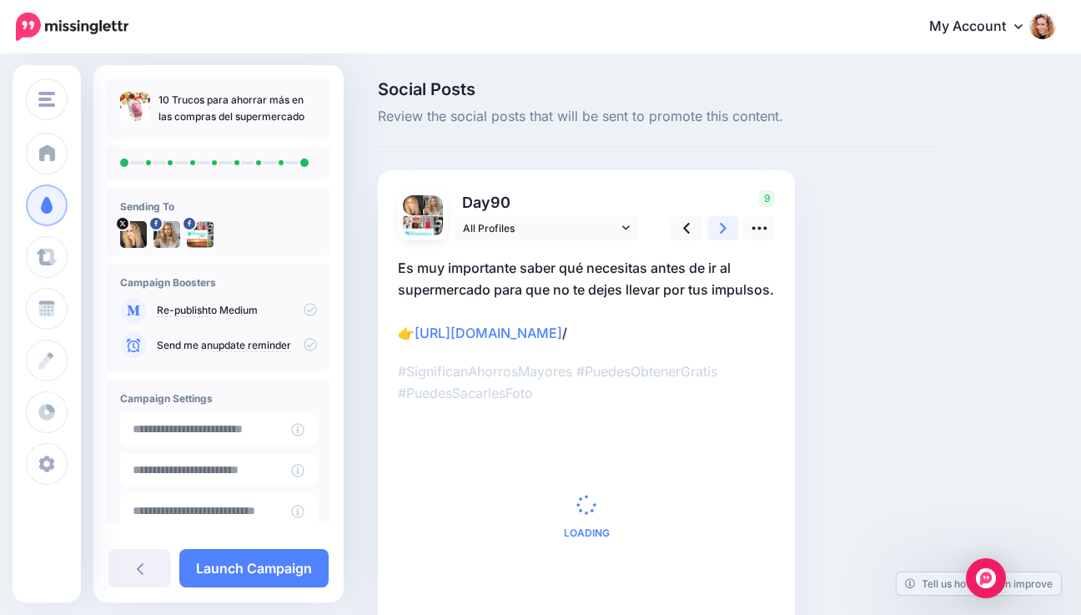
click at [718, 229] on link at bounding box center [723, 228] width 32 height 24
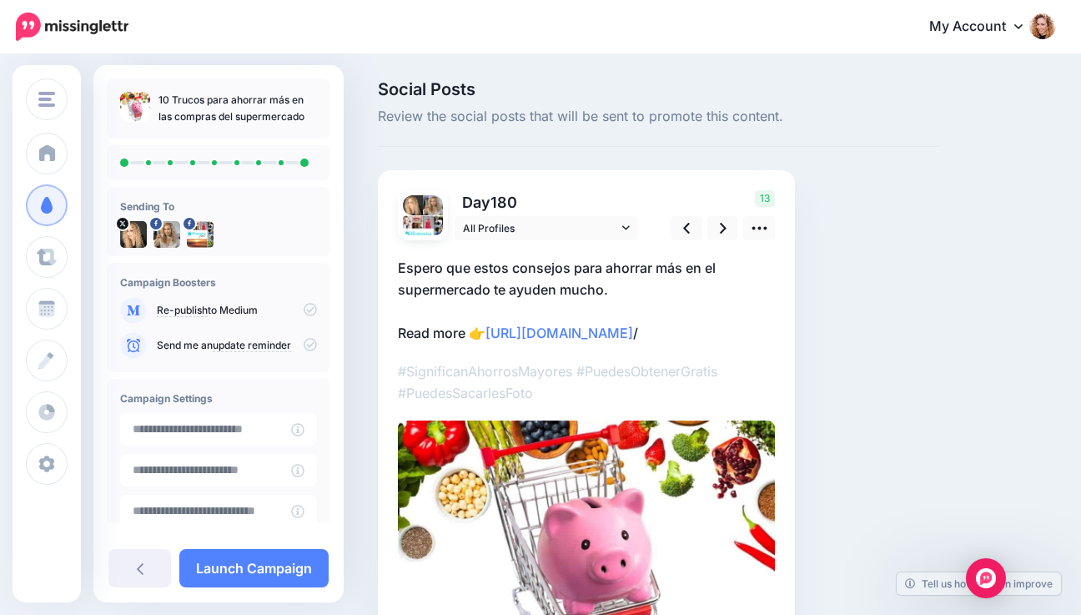
click at [420, 338] on p "Espero que estos consejos para ahorrar más en el supermercado te ayuden mucho. …" at bounding box center [586, 300] width 377 height 87
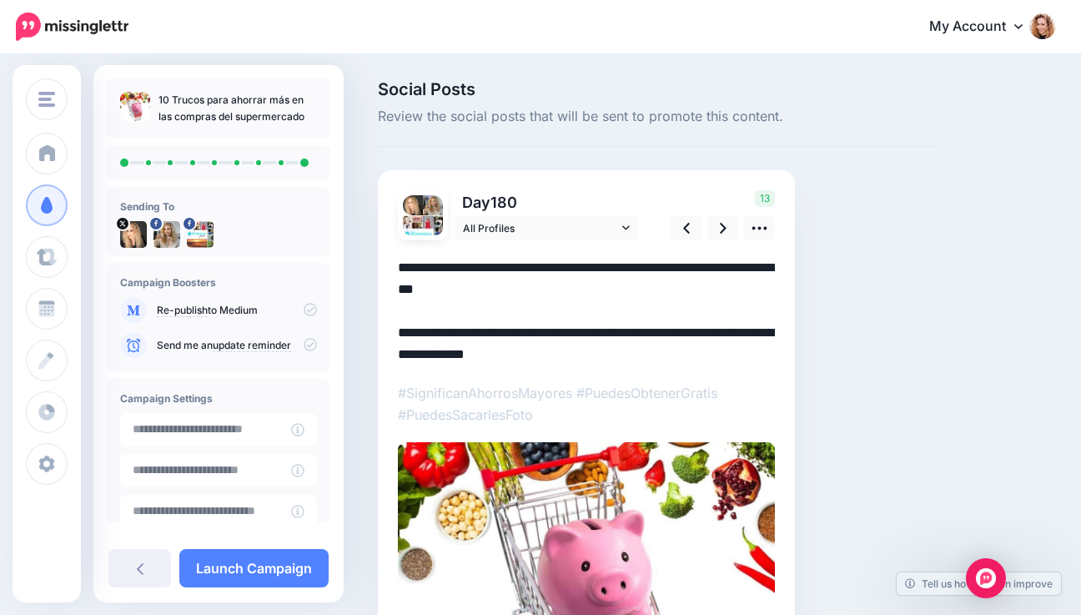
drag, startPoint x: 464, startPoint y: 334, endPoint x: 378, endPoint y: 319, distance: 87.2
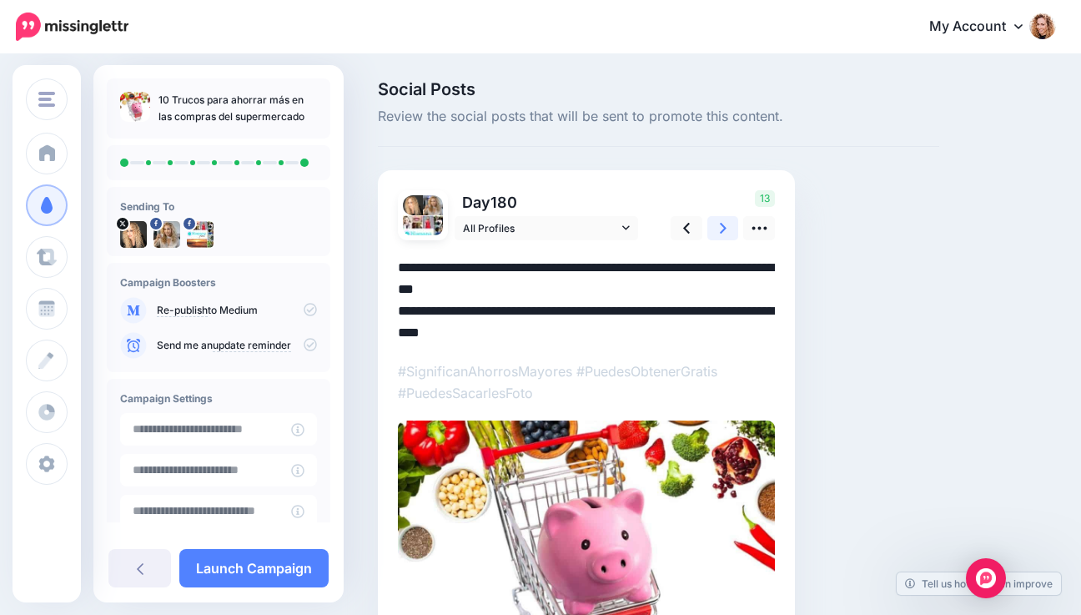
click at [720, 231] on icon at bounding box center [723, 228] width 7 height 18
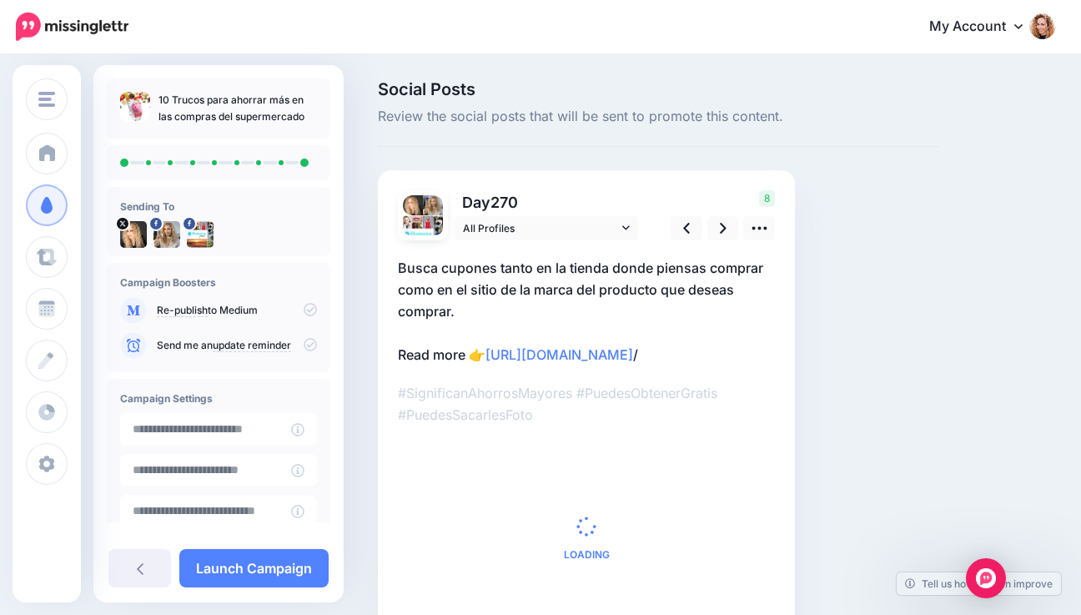
click at [444, 352] on p "Busca cupones tanto en la tienda donde piensas comprar como en el sitio de la m…" at bounding box center [586, 311] width 377 height 108
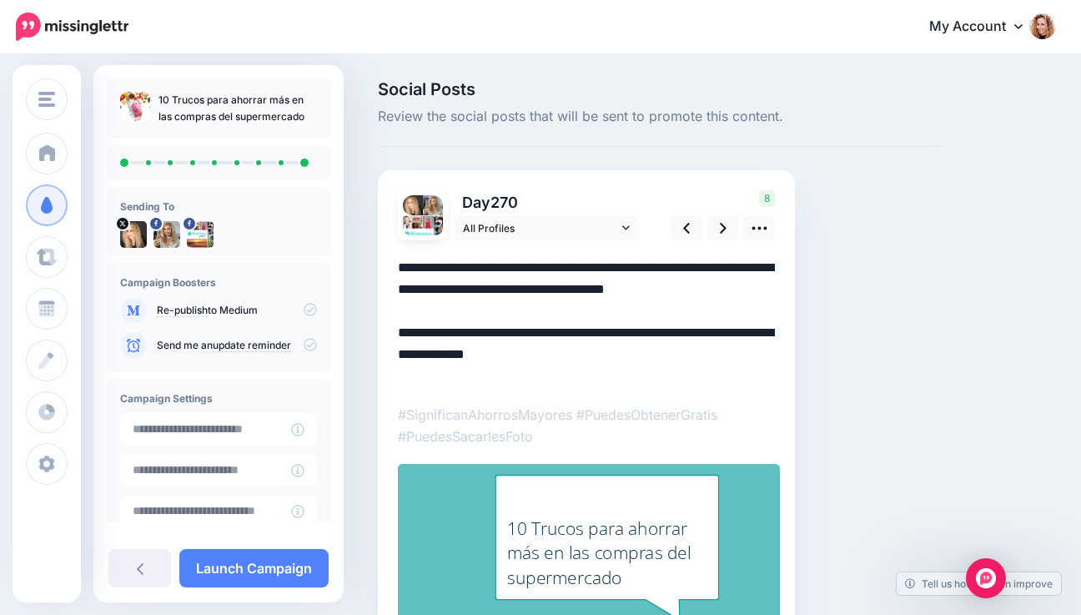
drag, startPoint x: 464, startPoint y: 358, endPoint x: 388, endPoint y: 349, distance: 77.3
click at [388, 349] on div "Day 270 All Profiles" at bounding box center [586, 422] width 417 height 504
click at [722, 232] on icon at bounding box center [723, 228] width 7 height 18
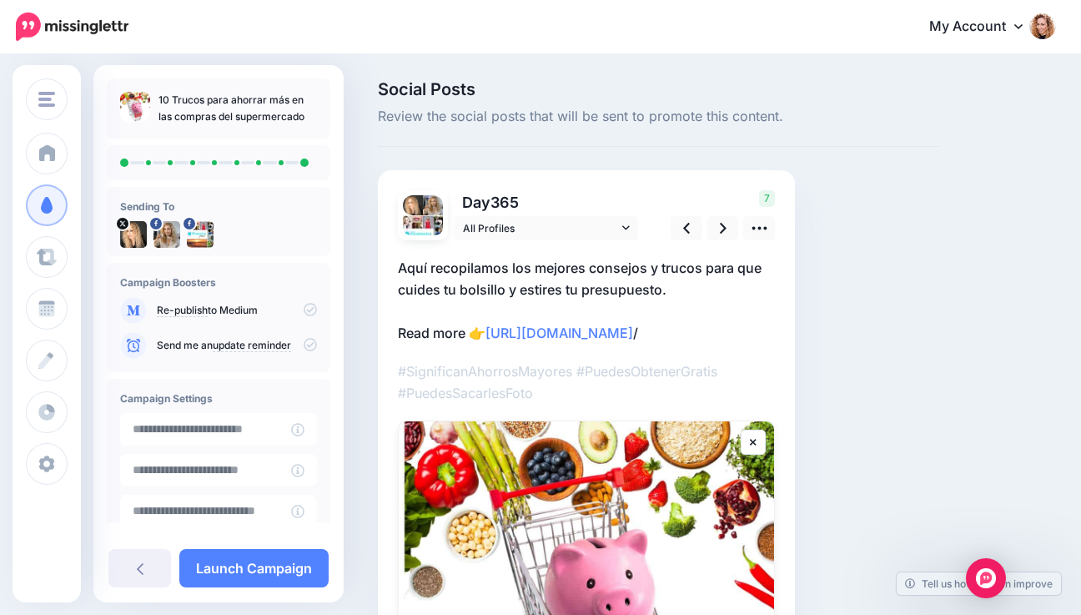
click at [434, 327] on p "Aquí recopilamos los mejores consejos y trucos para que cuides tu bolsillo y es…" at bounding box center [586, 300] width 377 height 87
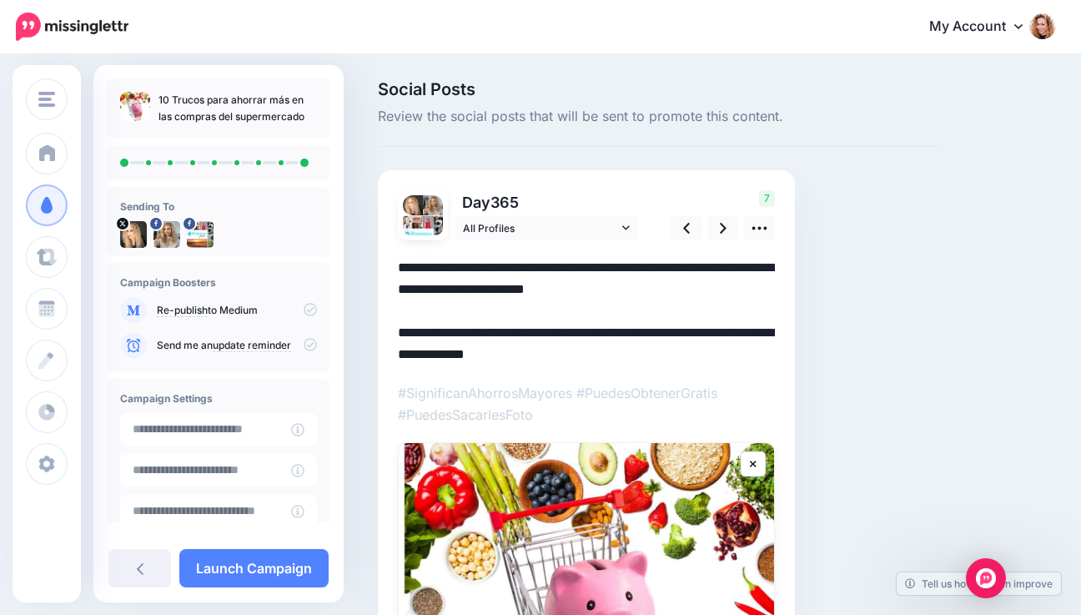
drag, startPoint x: 466, startPoint y: 333, endPoint x: 375, endPoint y: 326, distance: 91.1
click at [375, 326] on div "Social Posts Review the social posts that will be sent to promote this content.…" at bounding box center [658, 486] width 586 height 810
type textarea "**********"
click at [721, 228] on icon at bounding box center [723, 228] width 7 height 18
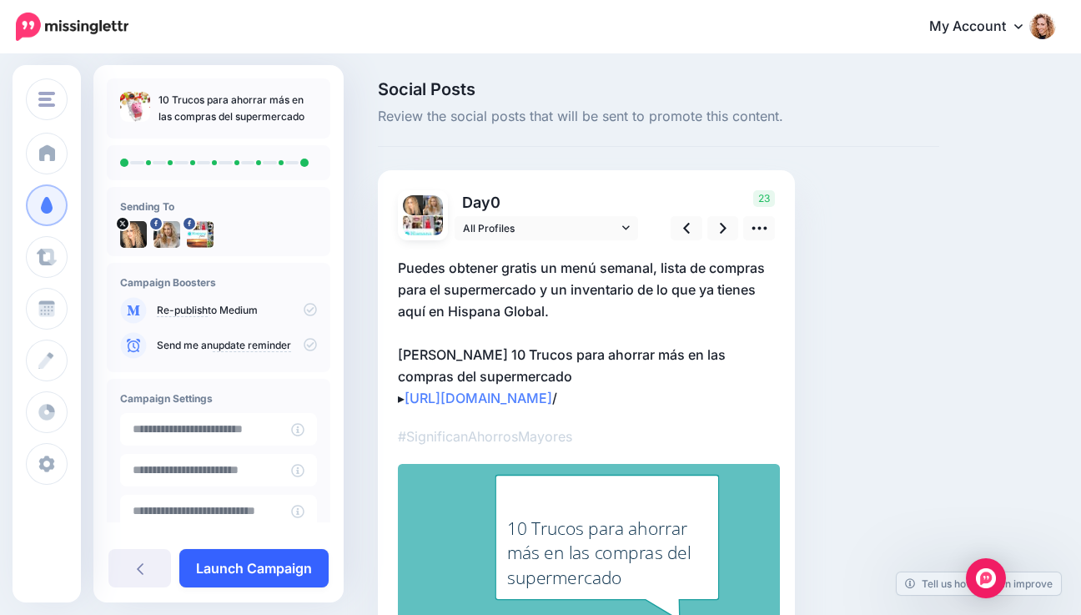
click at [240, 559] on link "Launch Campaign" at bounding box center [253, 568] width 149 height 38
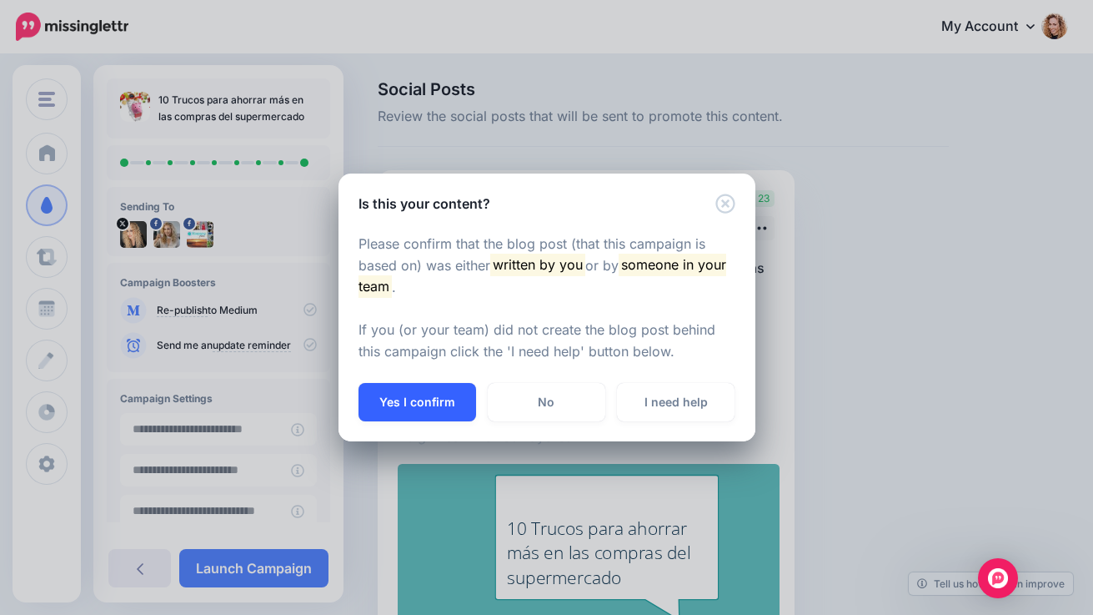
click at [435, 400] on button "Yes I confirm" at bounding box center [418, 402] width 118 height 38
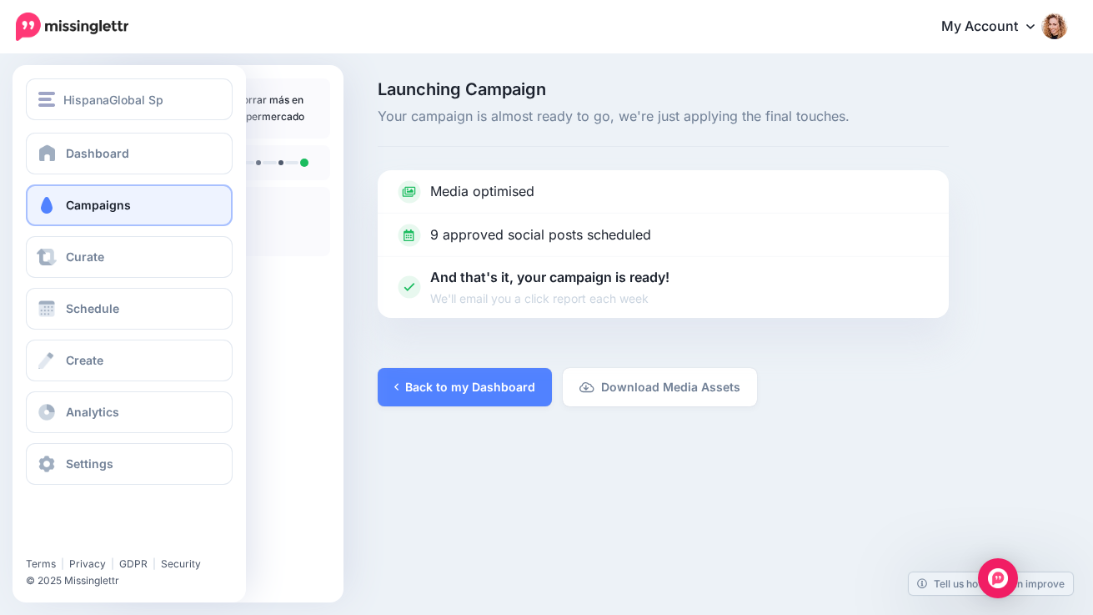
click at [54, 202] on span at bounding box center [47, 205] width 22 height 17
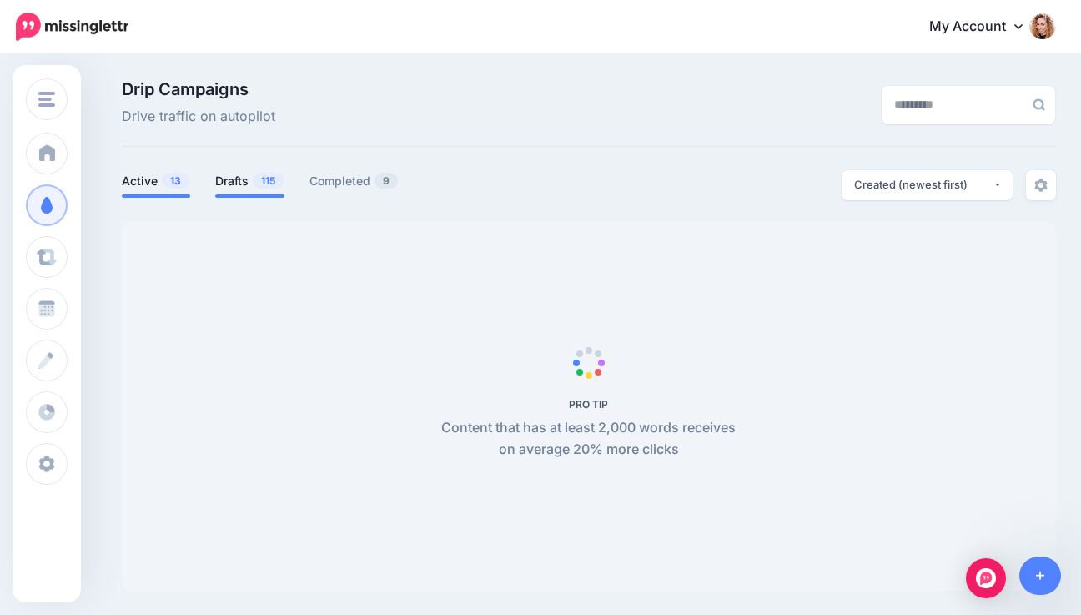
click at [257, 181] on link "Drafts 115" at bounding box center [249, 181] width 69 height 20
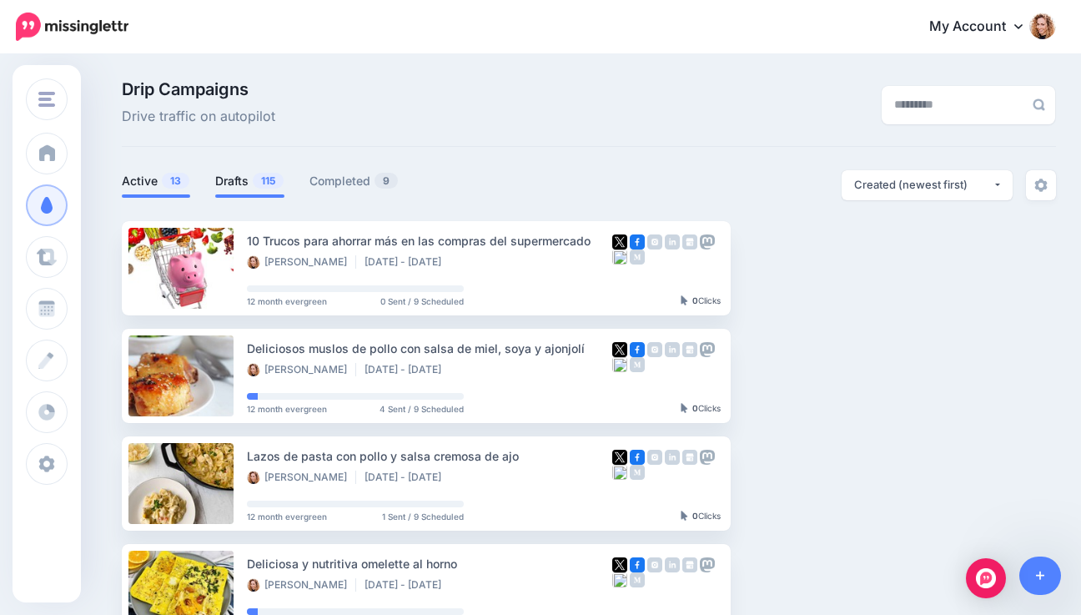
click at [249, 184] on link "Drafts 115" at bounding box center [249, 181] width 69 height 20
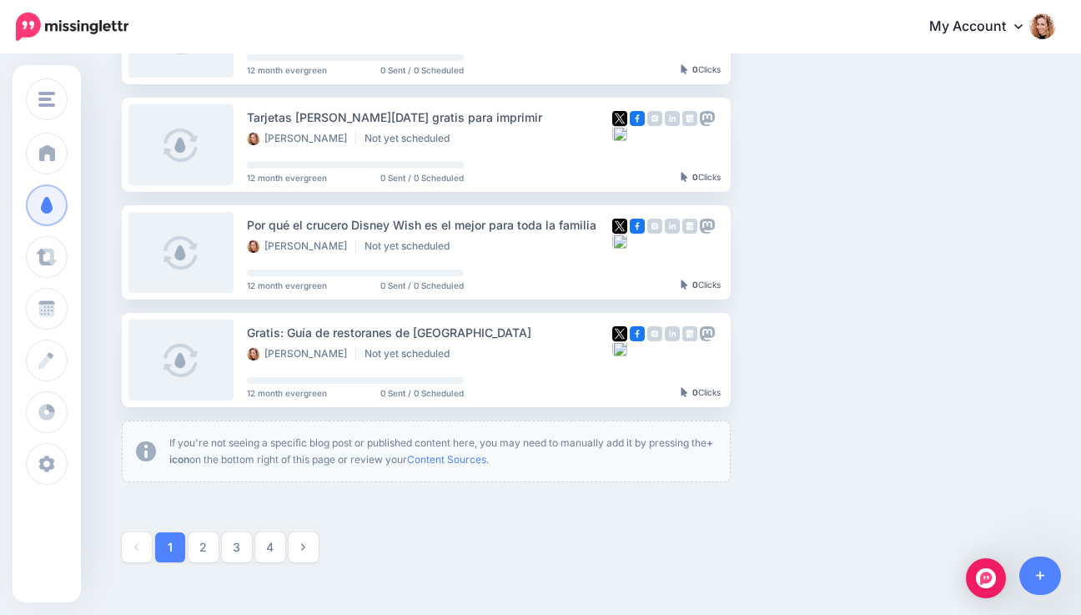
scroll to position [877, 0]
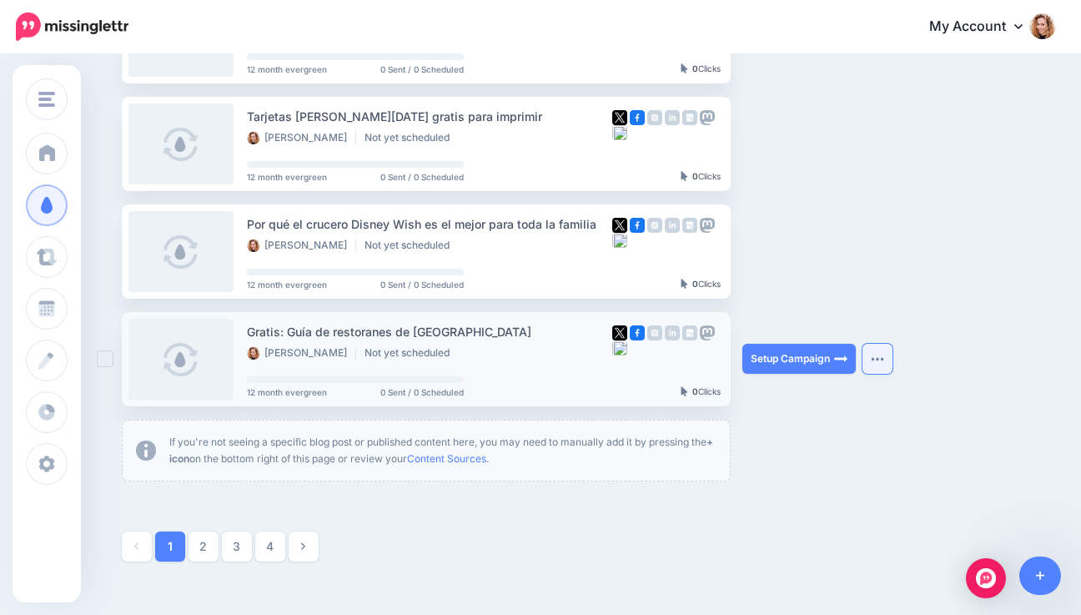
click at [884, 356] on img "button" at bounding box center [877, 358] width 13 height 5
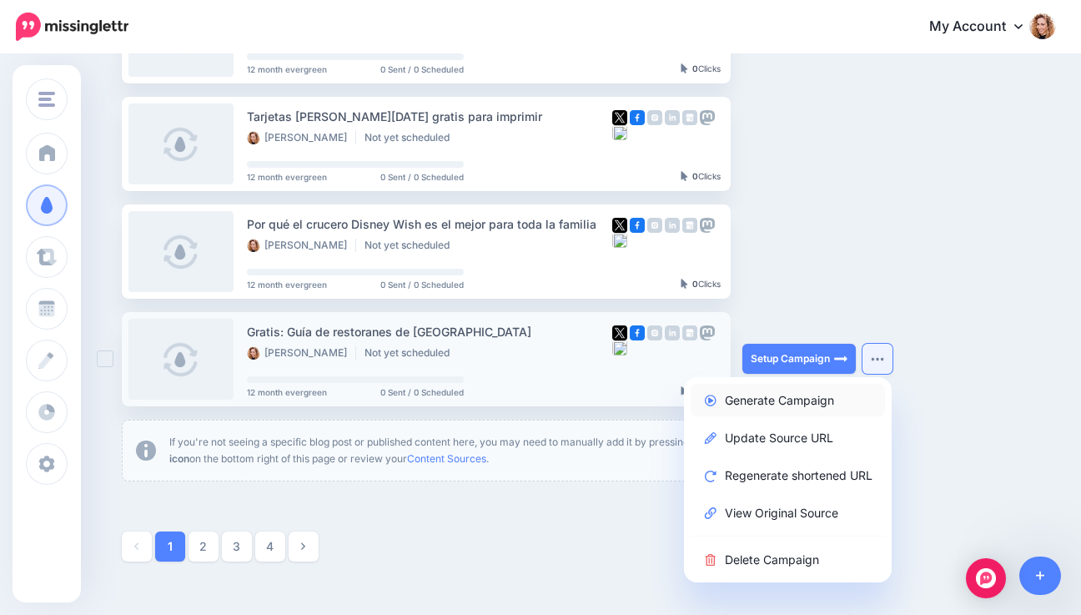
click at [764, 397] on link "Generate Campaign" at bounding box center [787, 400] width 194 height 33
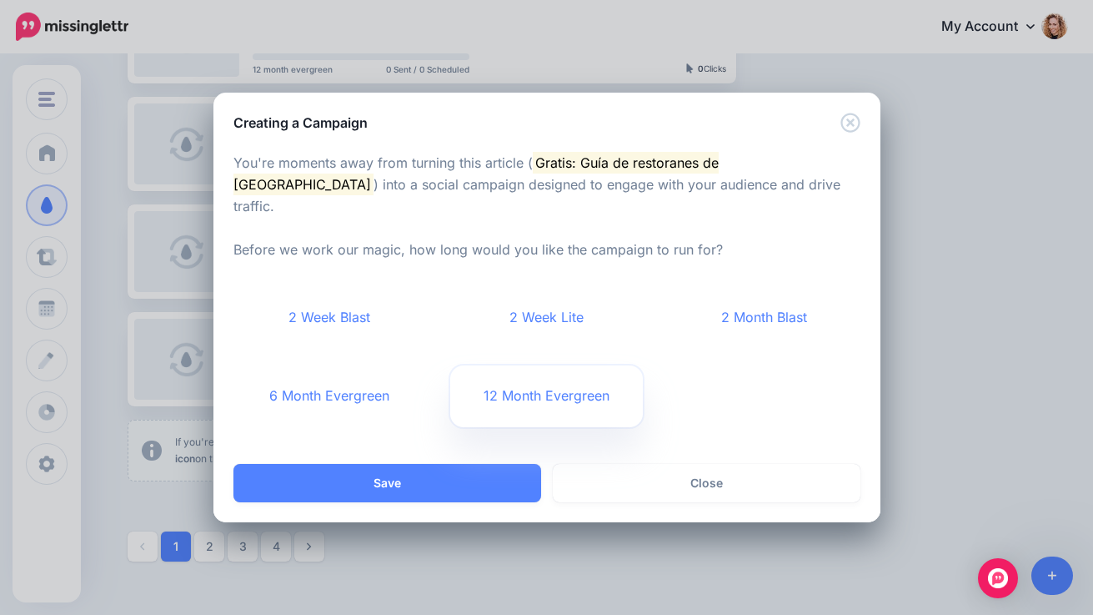
click at [507, 385] on link "12 Month Evergreen" at bounding box center [546, 396] width 193 height 62
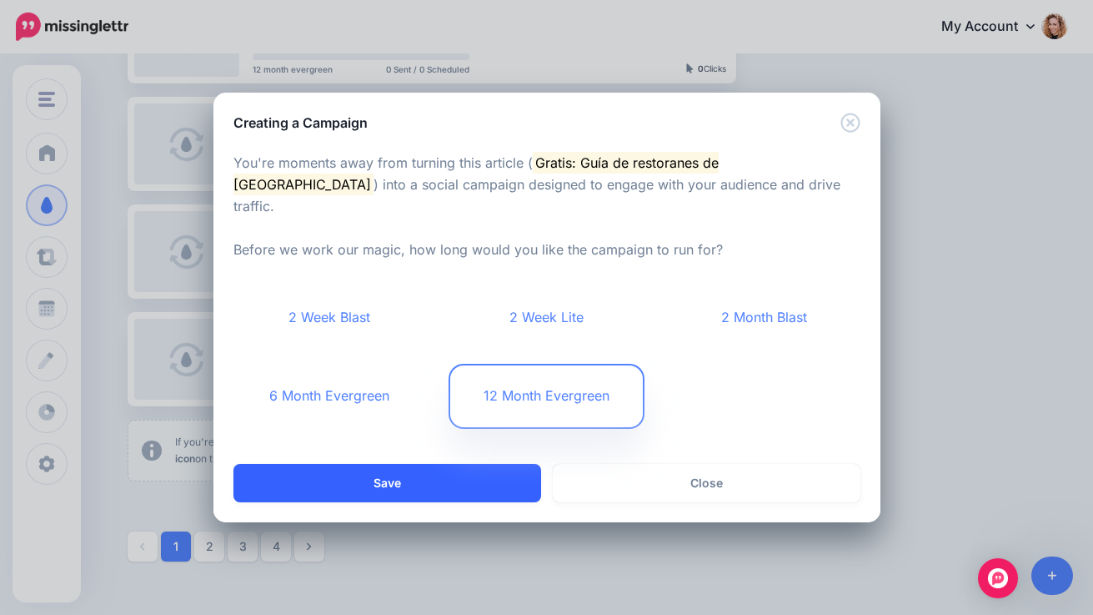
click at [437, 468] on button "Save" at bounding box center [387, 483] width 308 height 38
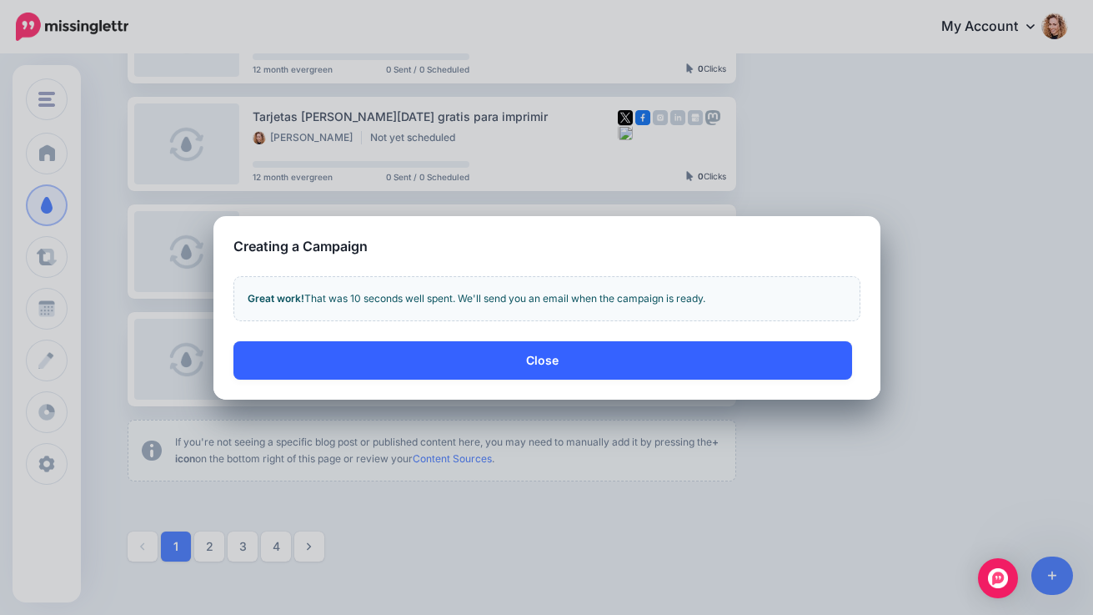
click at [300, 355] on button "Close" at bounding box center [542, 360] width 619 height 38
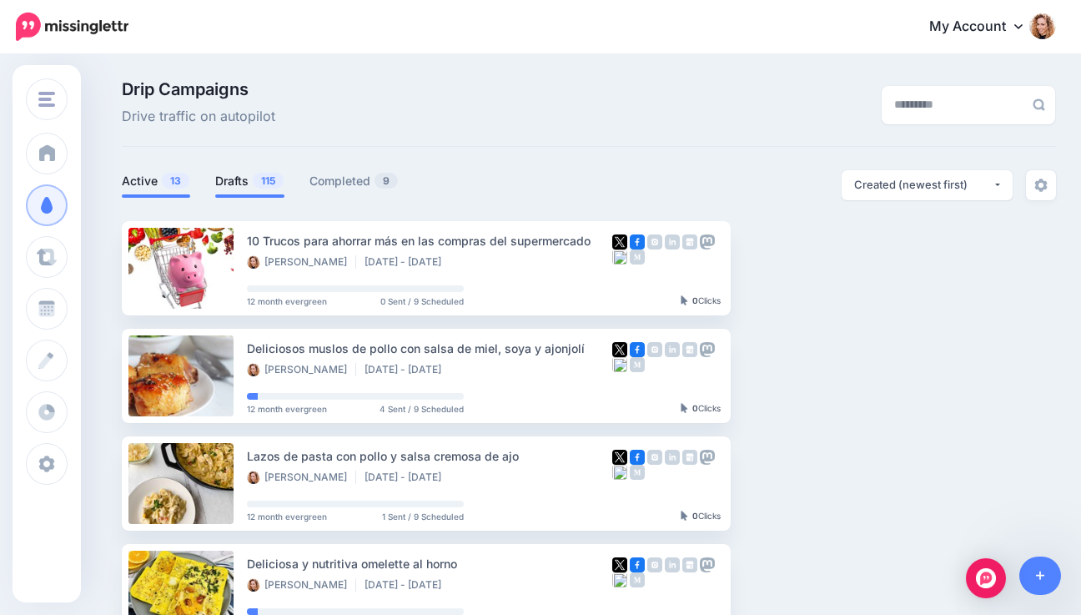
click at [251, 185] on link "Drafts 115" at bounding box center [249, 181] width 69 height 20
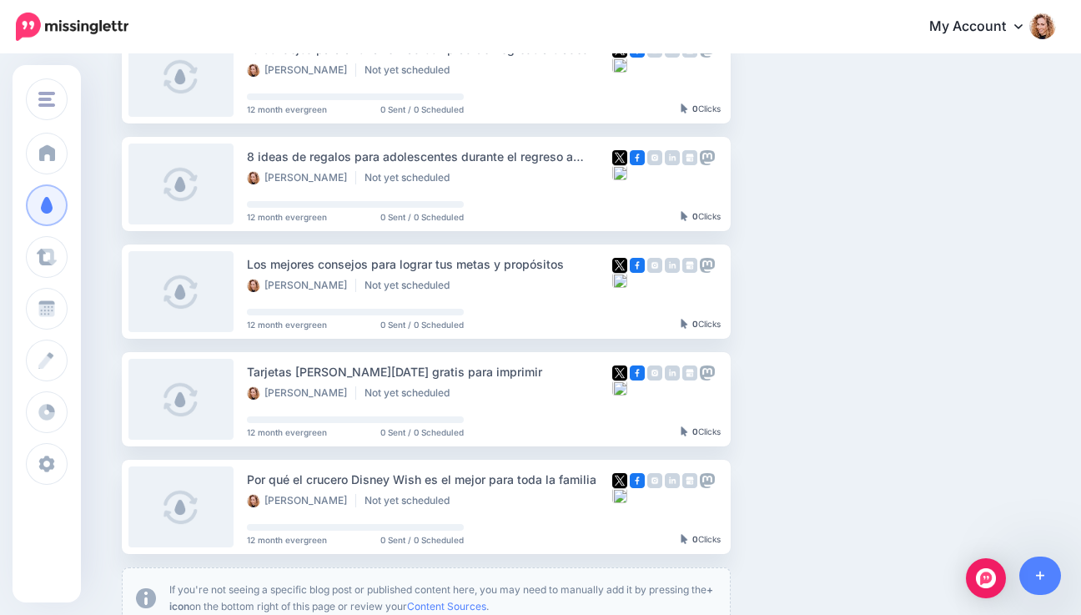
scroll to position [991, 0]
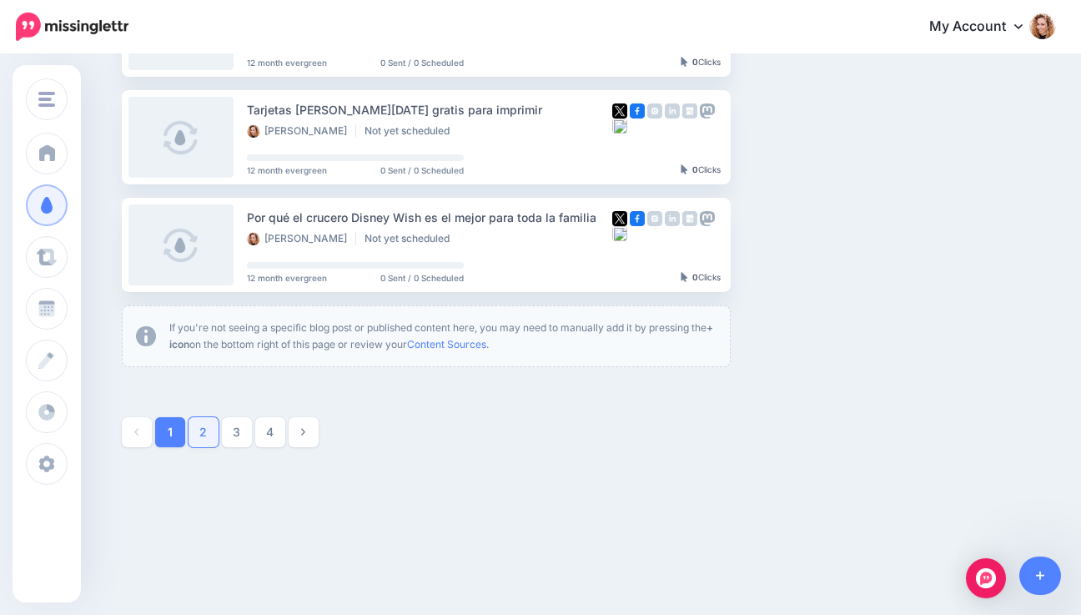
click at [215, 429] on link "2" at bounding box center [203, 432] width 30 height 30
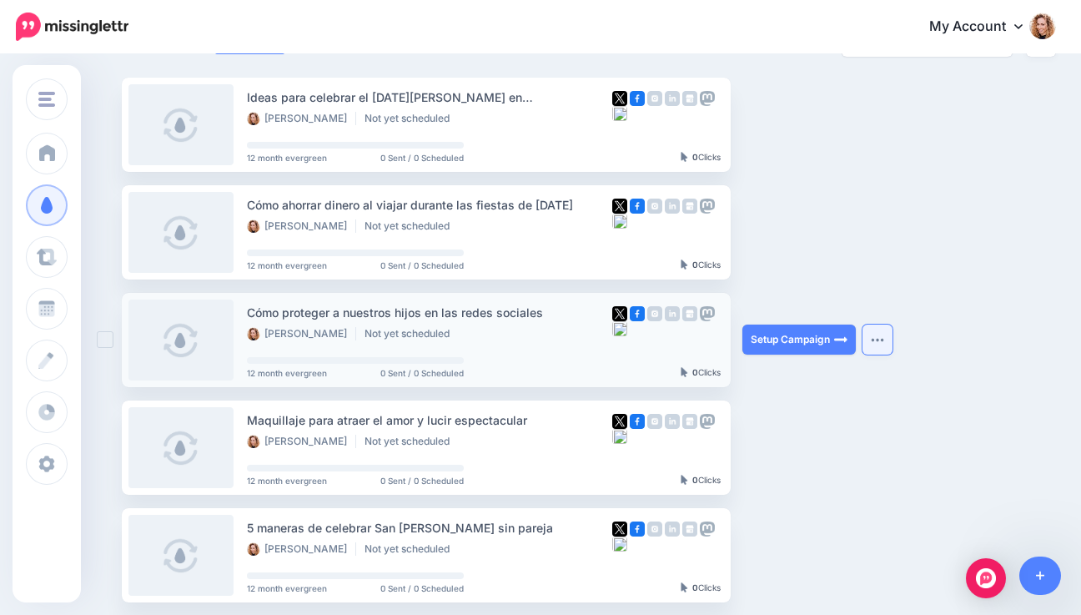
click at [884, 338] on img "button" at bounding box center [877, 339] width 13 height 5
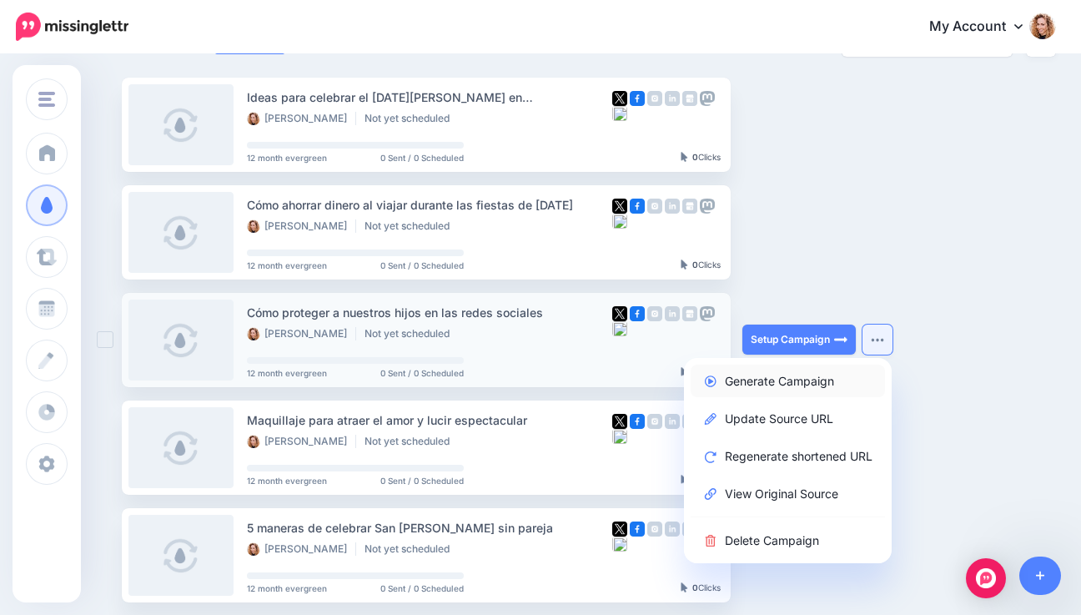
click at [807, 379] on link "Generate Campaign" at bounding box center [787, 380] width 194 height 33
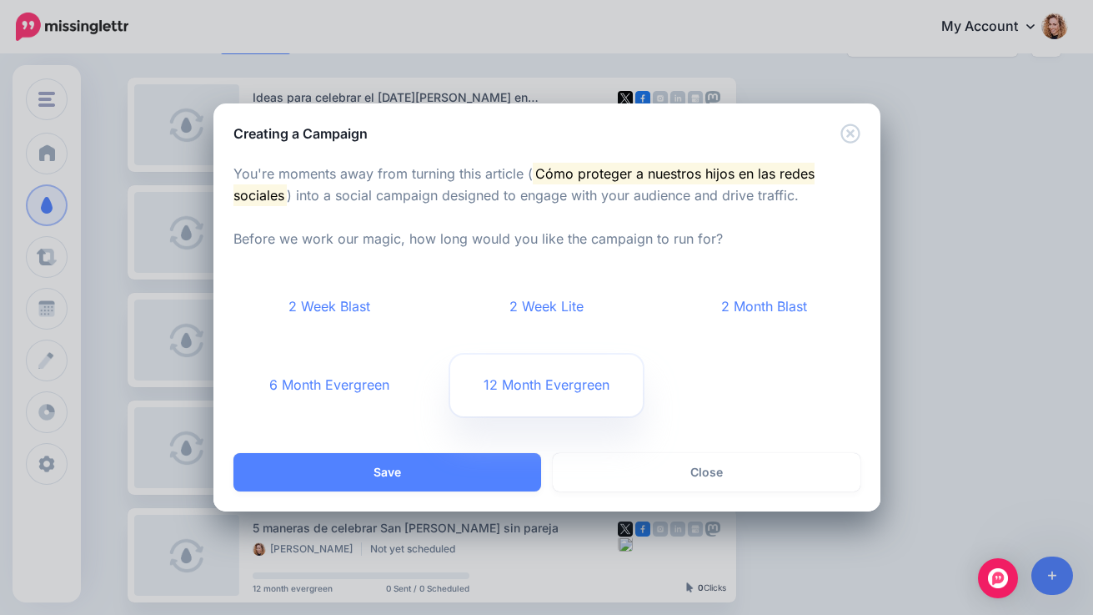
click at [591, 383] on link "12 Month Evergreen" at bounding box center [546, 385] width 193 height 62
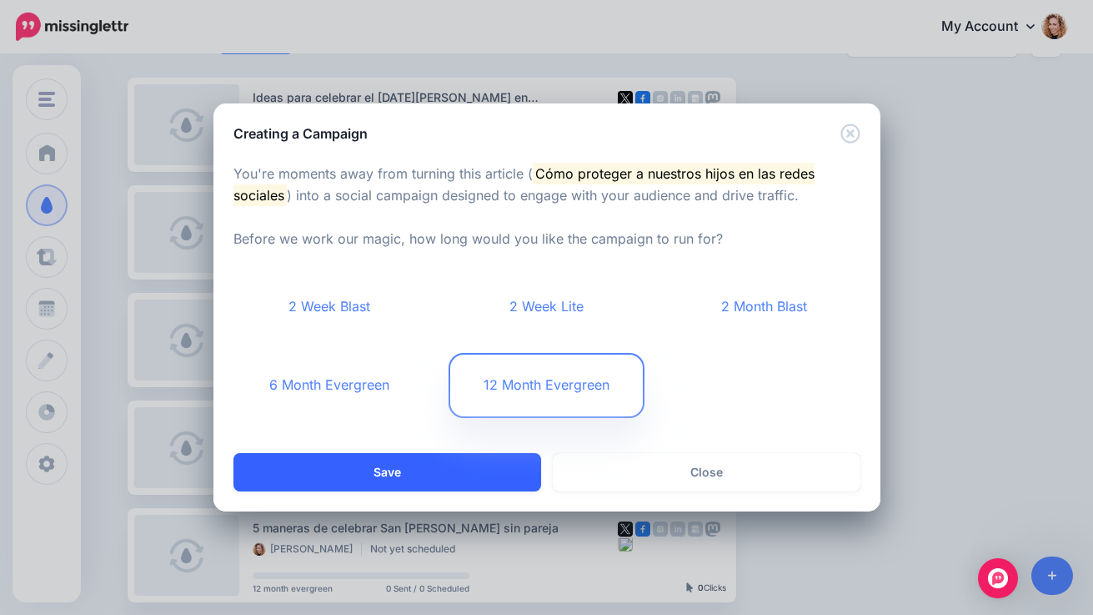
click at [441, 469] on button "Save" at bounding box center [387, 472] width 308 height 38
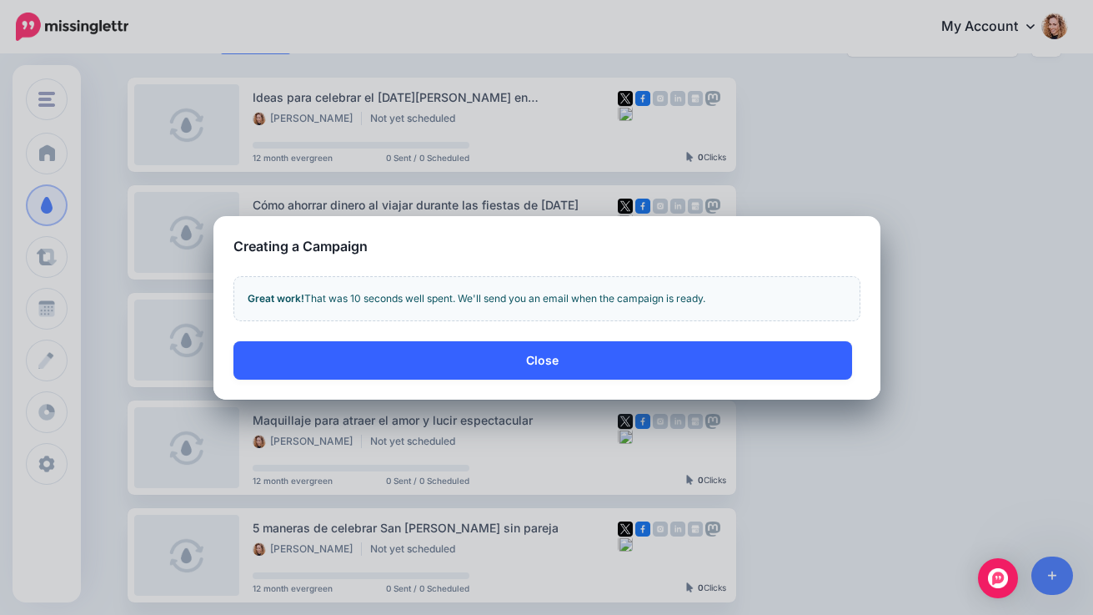
click at [483, 367] on button "Close" at bounding box center [542, 360] width 619 height 38
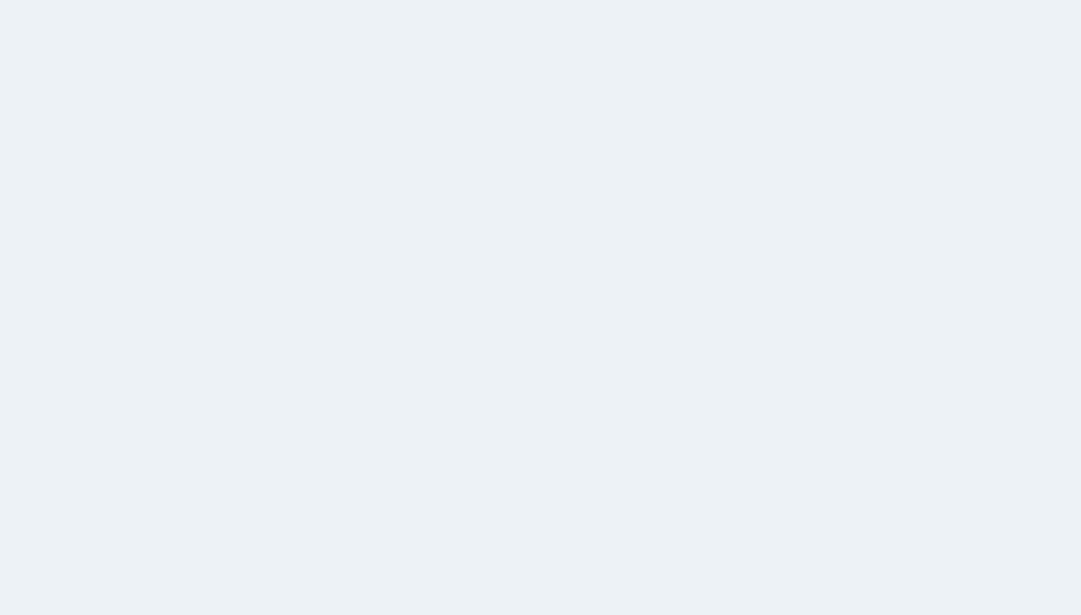
scroll to position [143, 0]
